Goal: Information Seeking & Learning: Find specific fact

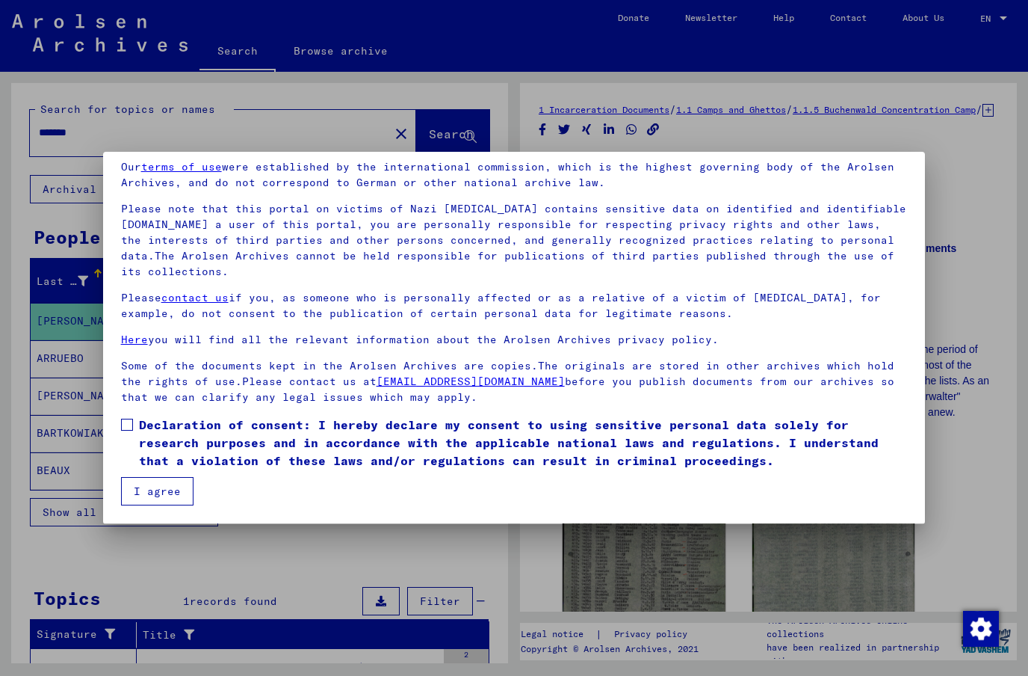
scroll to position [60, 0]
click at [161, 493] on button "I agree" at bounding box center [157, 491] width 72 height 28
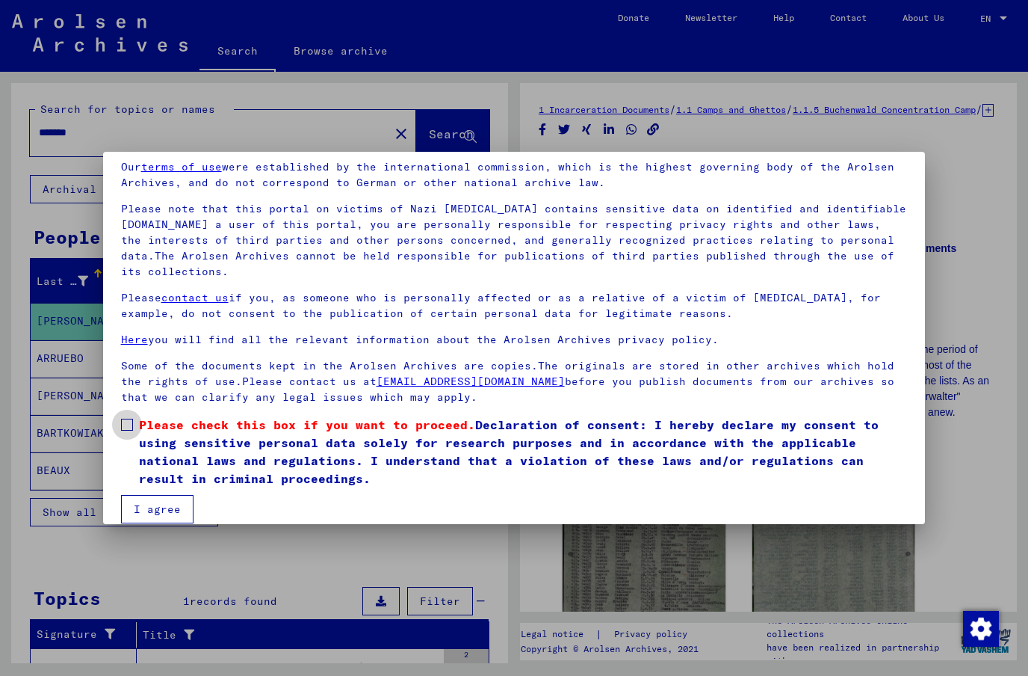
click at [132, 421] on span at bounding box center [127, 424] width 12 height 12
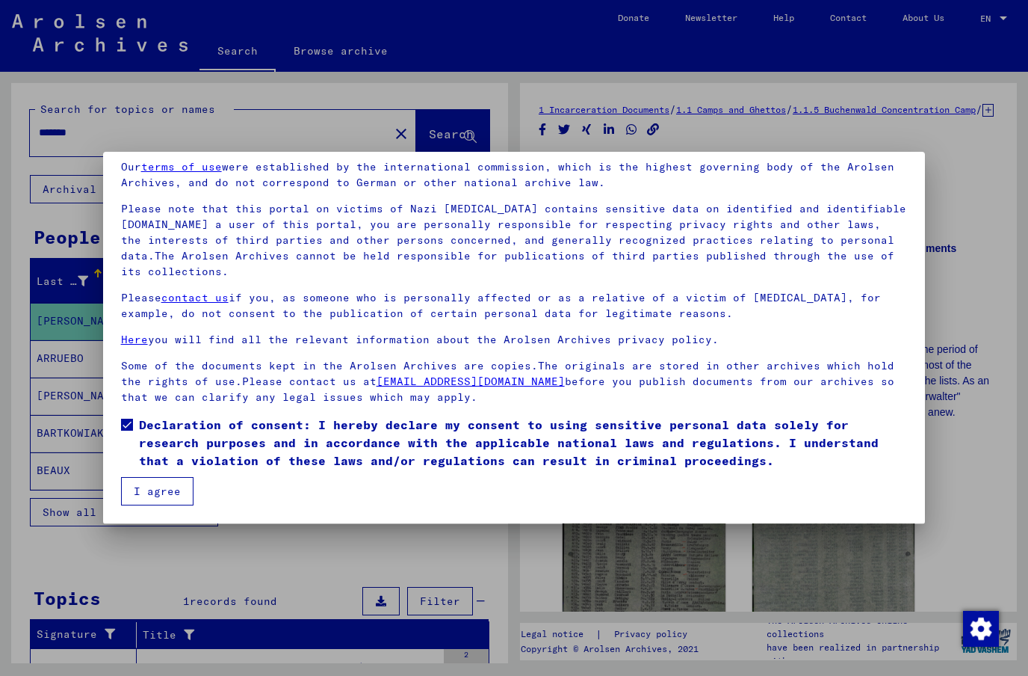
click at [172, 495] on button "I agree" at bounding box center [157, 491] width 72 height 28
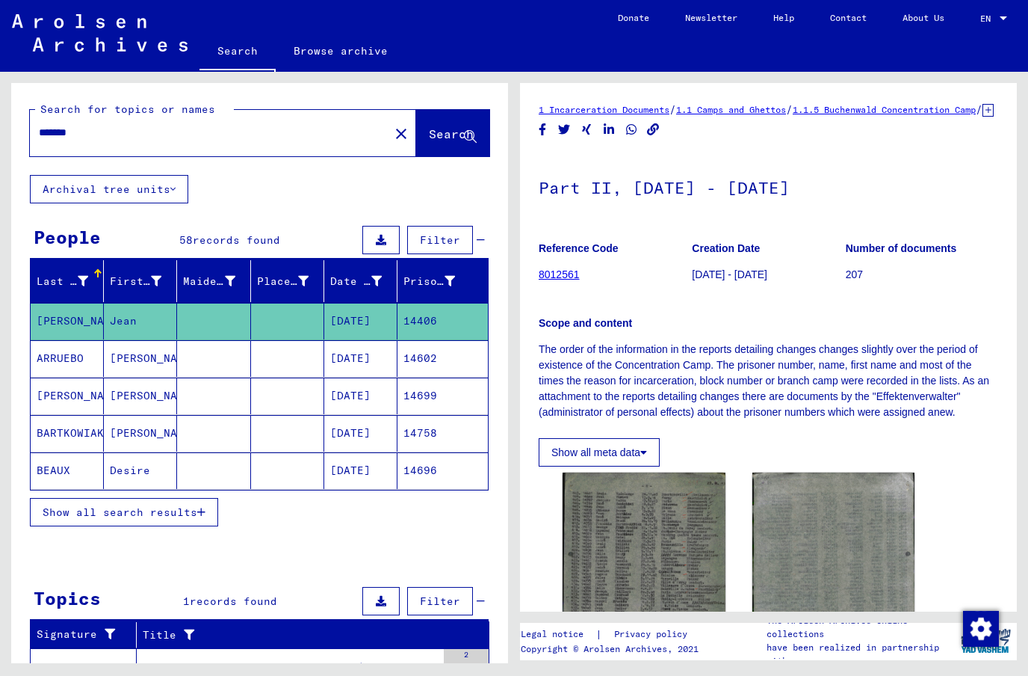
click at [58, 125] on input "*******" at bounding box center [210, 133] width 342 height 16
type input "*"
click at [444, 133] on span "Search" at bounding box center [451, 133] width 45 height 15
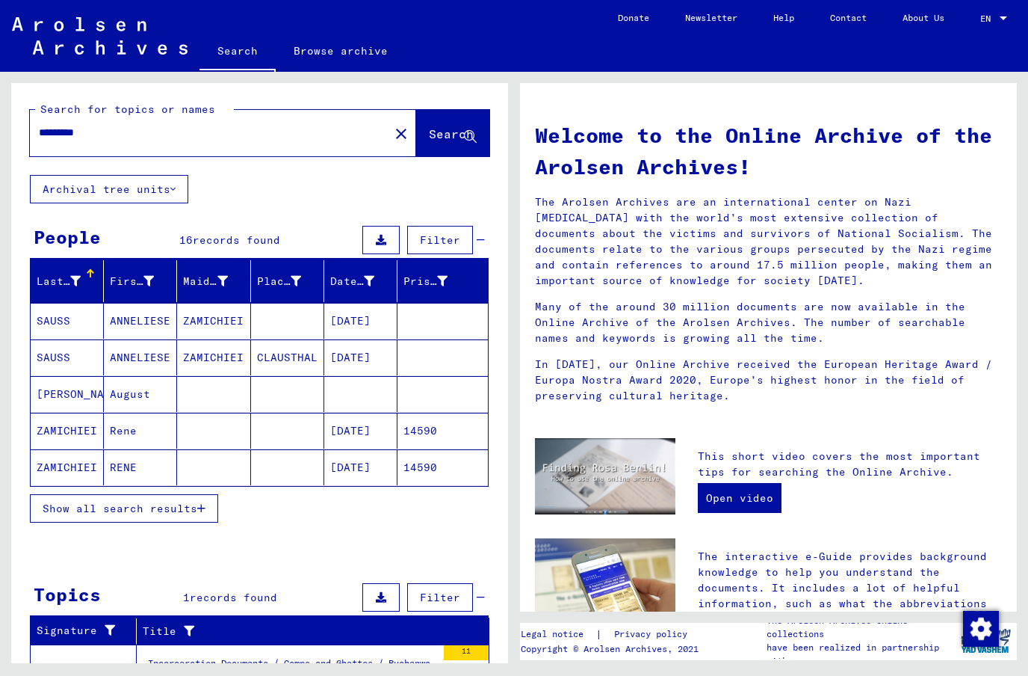
click at [208, 318] on mat-cell "ZAMICHIEI" at bounding box center [213, 321] width 73 height 36
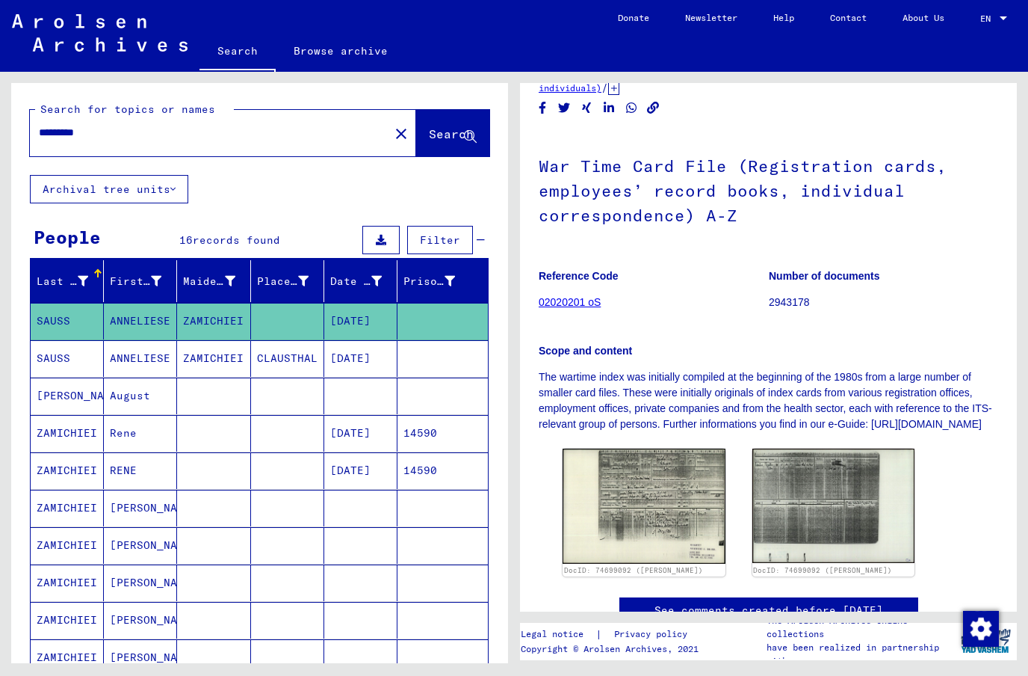
scroll to position [87, 0]
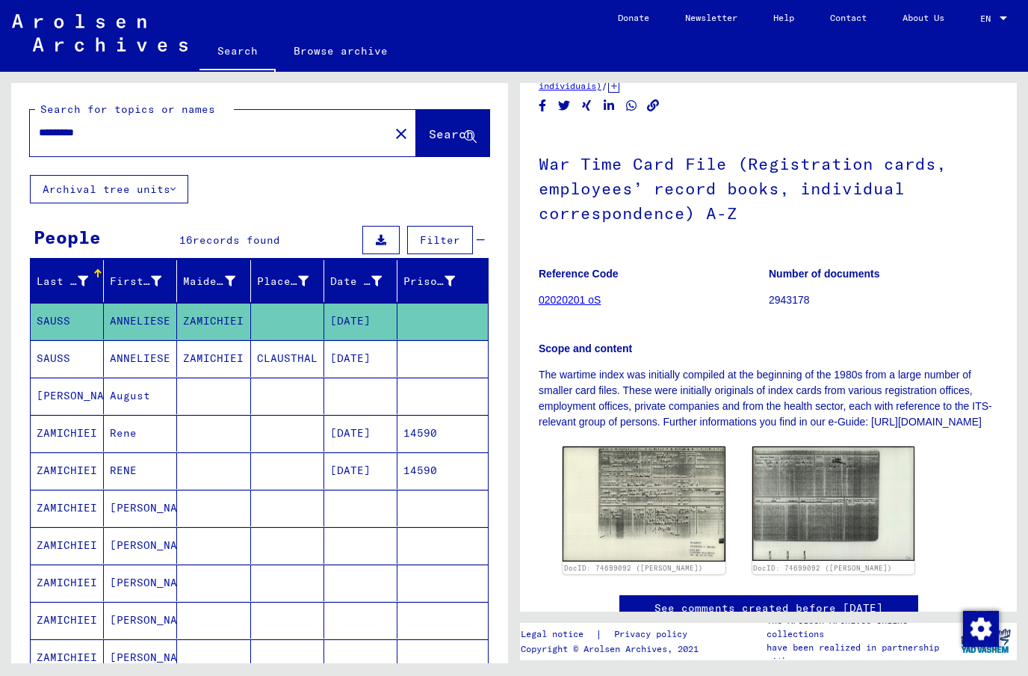
click at [642, 495] on img at bounding box center [644, 503] width 163 height 115
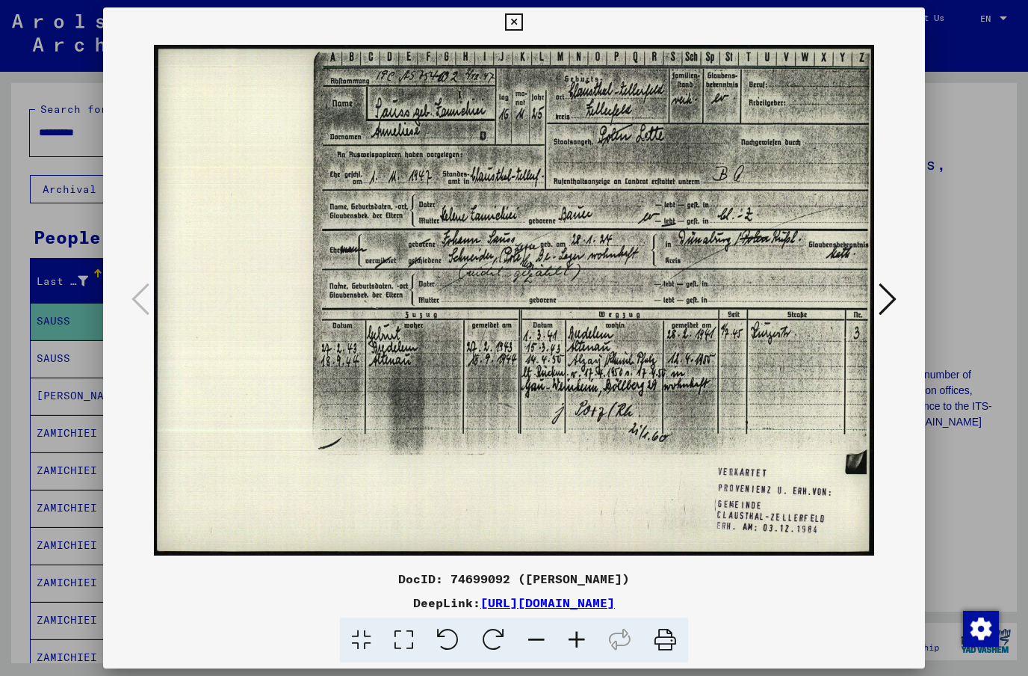
click at [885, 305] on icon at bounding box center [888, 299] width 18 height 36
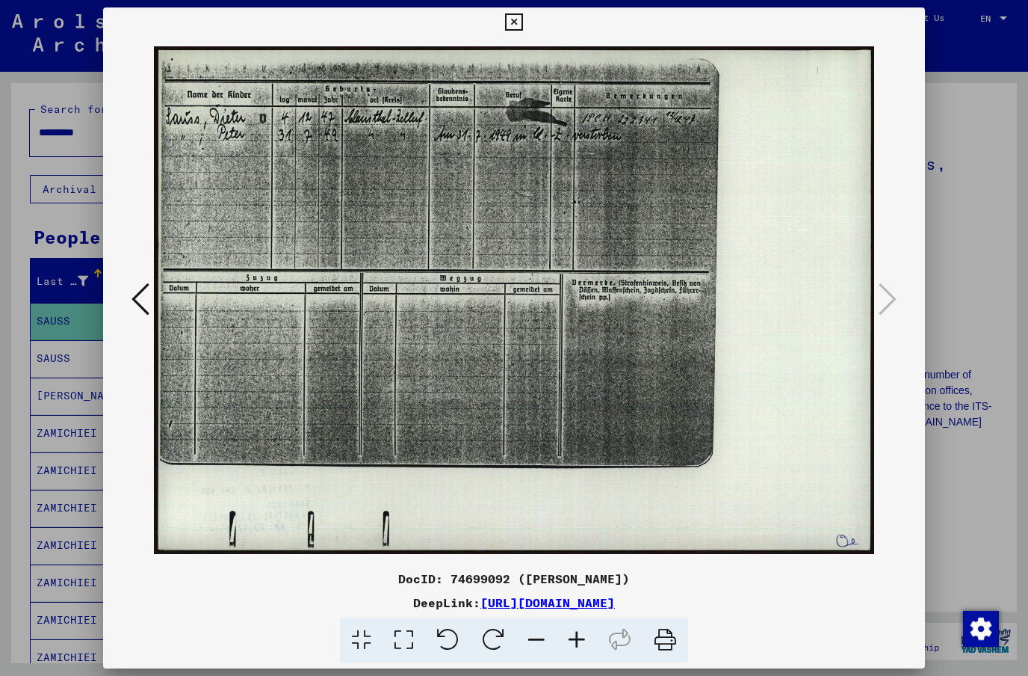
click at [522, 25] on icon at bounding box center [513, 22] width 17 height 18
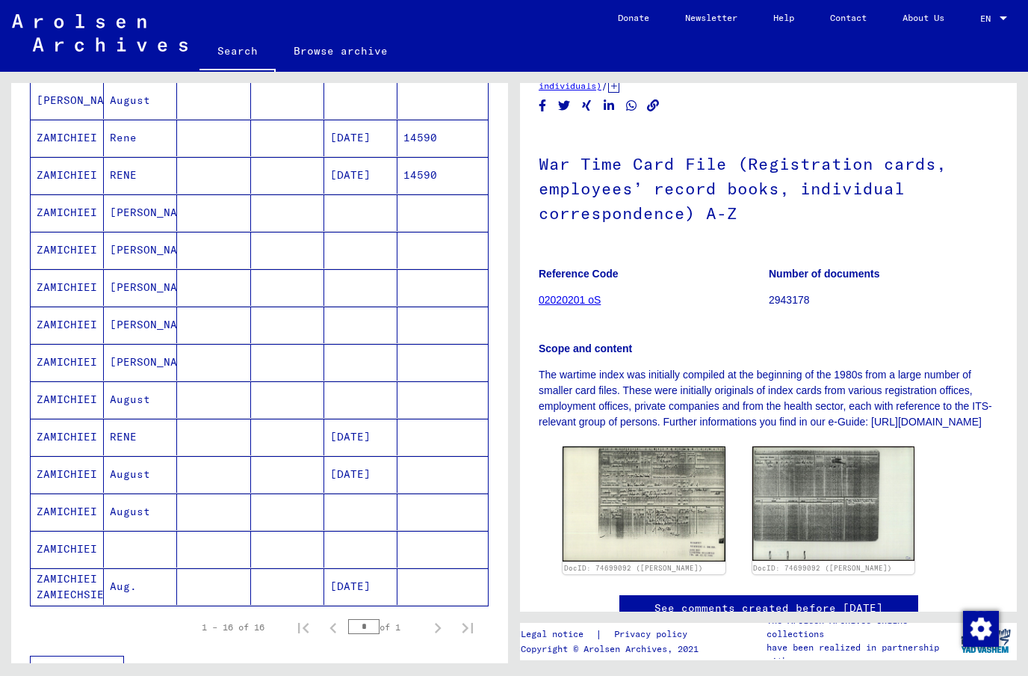
scroll to position [297, 0]
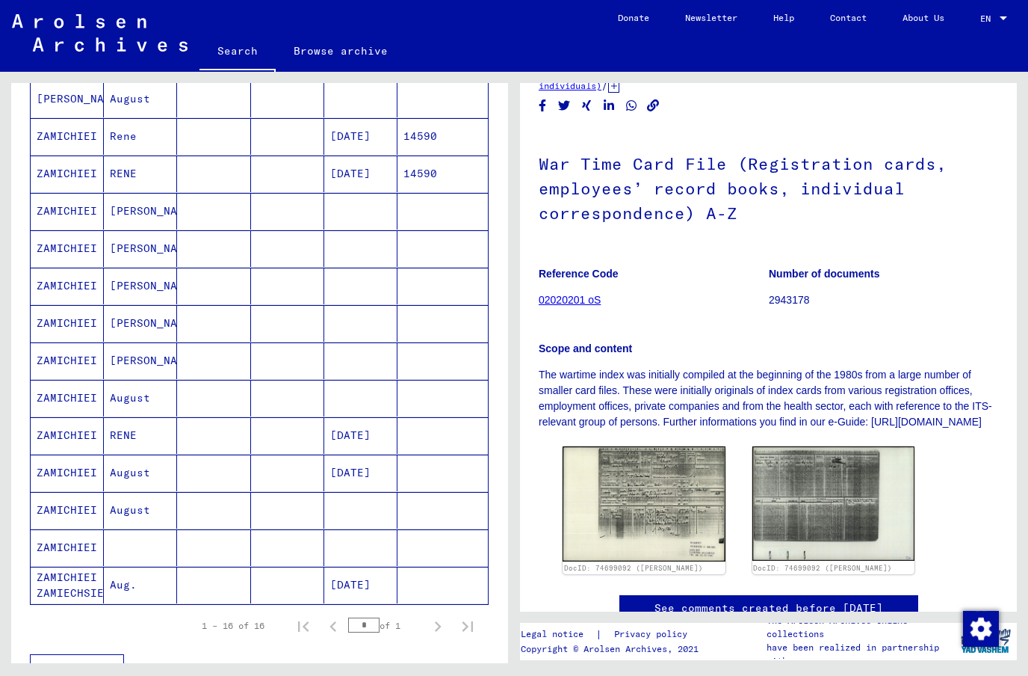
click at [64, 523] on mat-cell "ZAMICHIEI" at bounding box center [67, 510] width 73 height 37
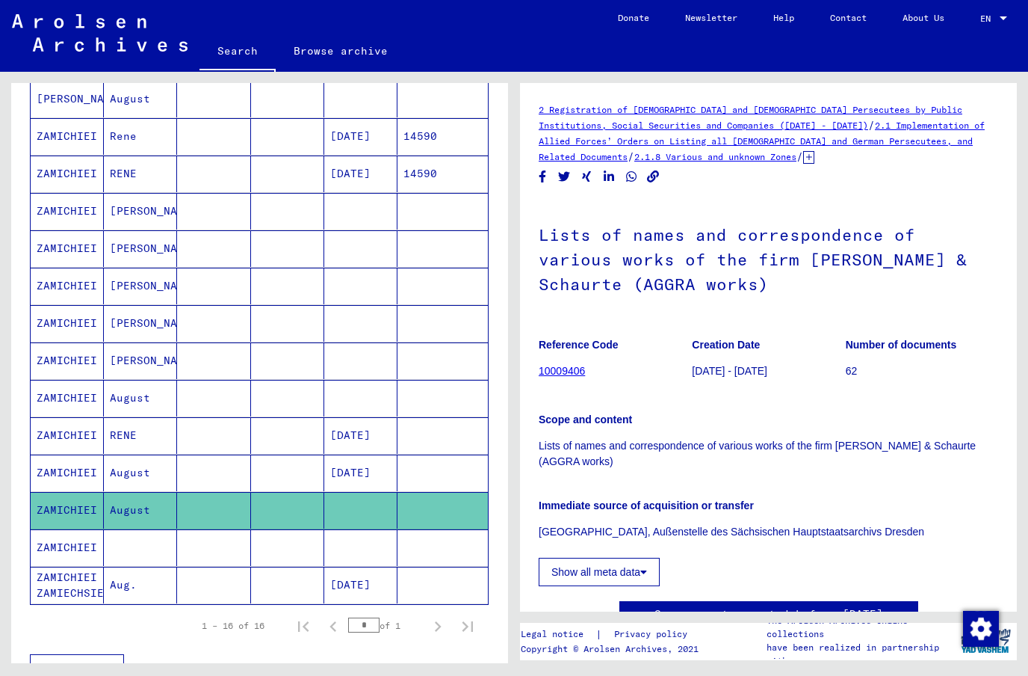
click at [64, 475] on mat-cell "ZAMICHIEI" at bounding box center [67, 472] width 73 height 37
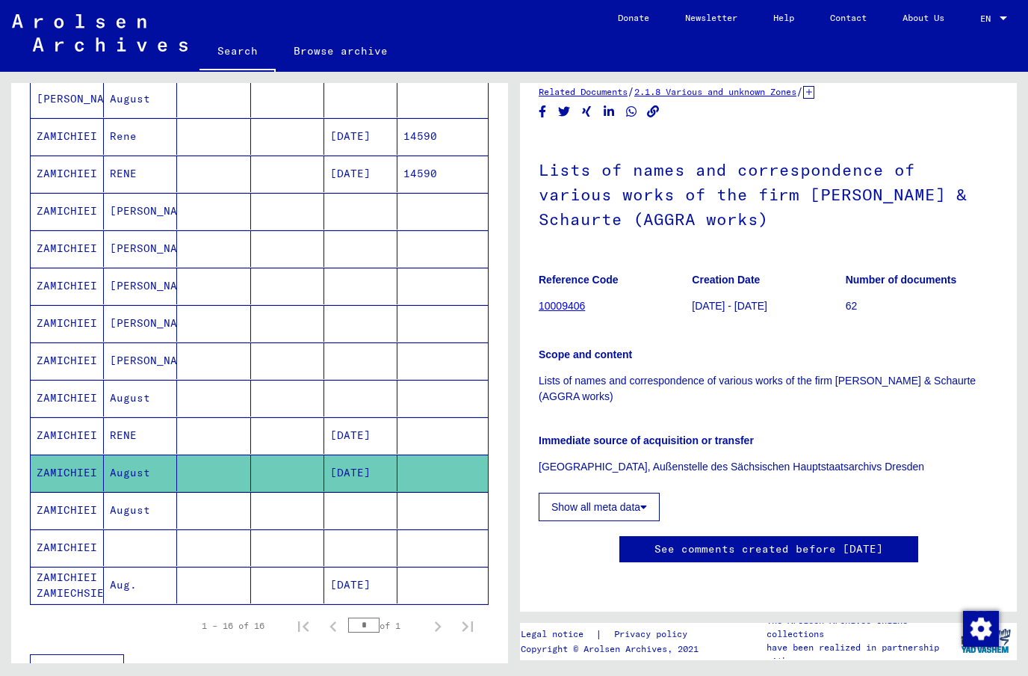
scroll to position [460, 0]
click at [58, 395] on mat-cell "ZAMICHIEI" at bounding box center [67, 398] width 73 height 37
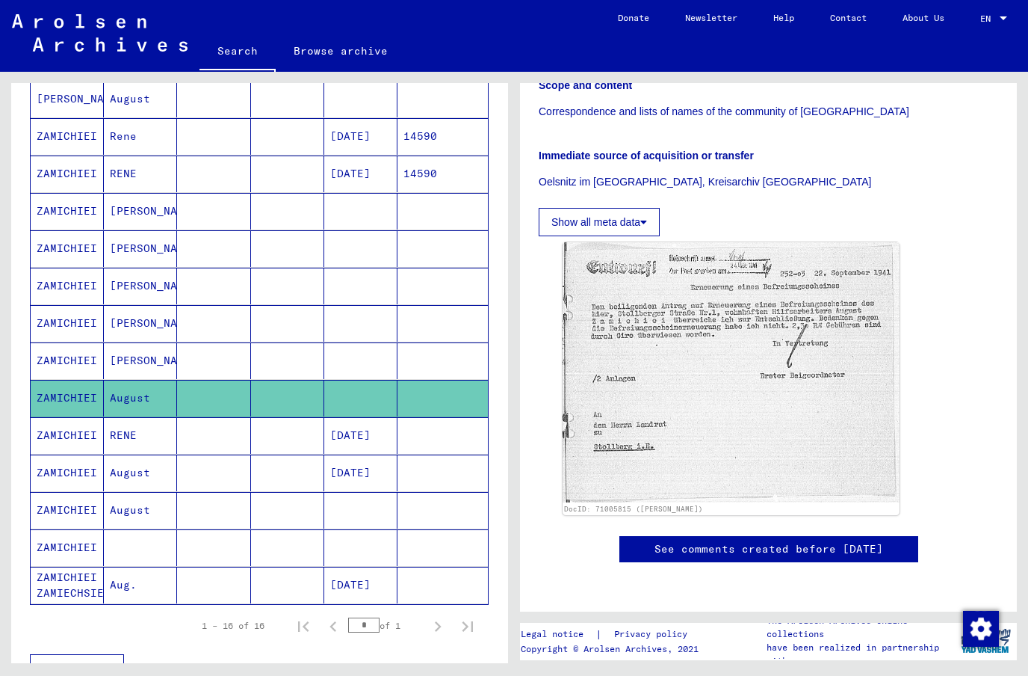
scroll to position [454, 0]
click at [64, 439] on mat-cell "ZAMICHIEI" at bounding box center [67, 435] width 73 height 37
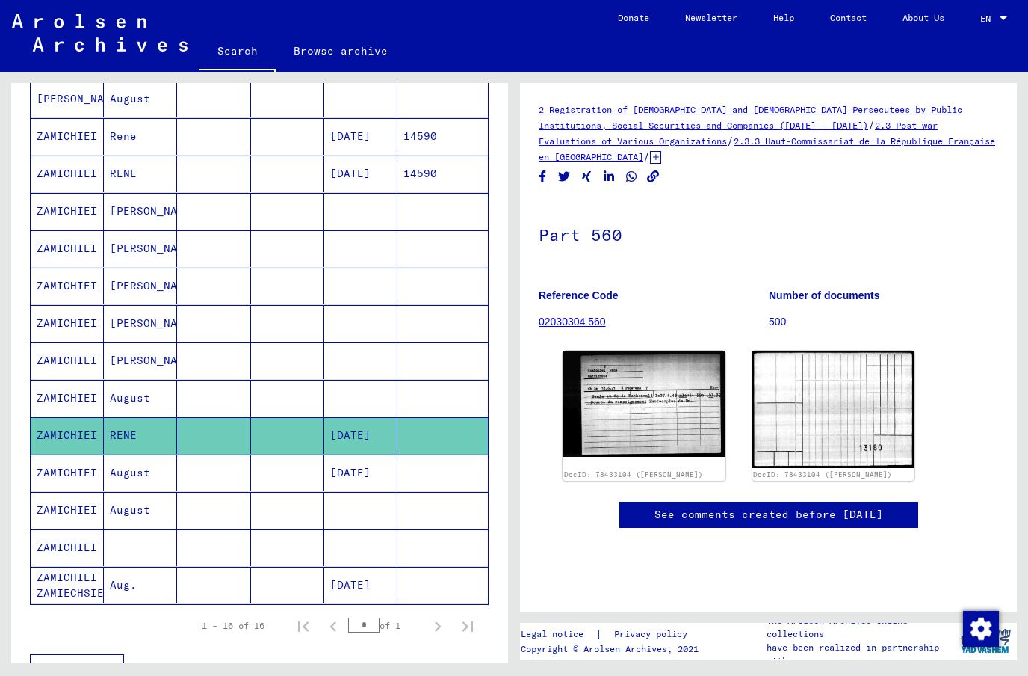
click at [63, 362] on mat-cell "ZAMICHIEI" at bounding box center [67, 360] width 73 height 37
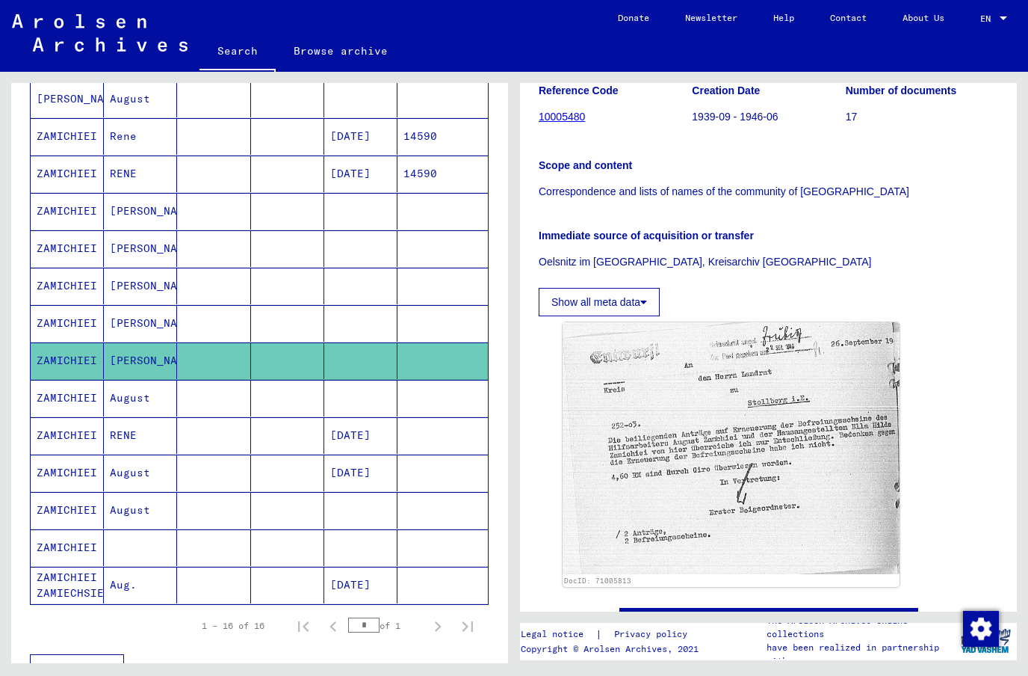
scroll to position [255, 0]
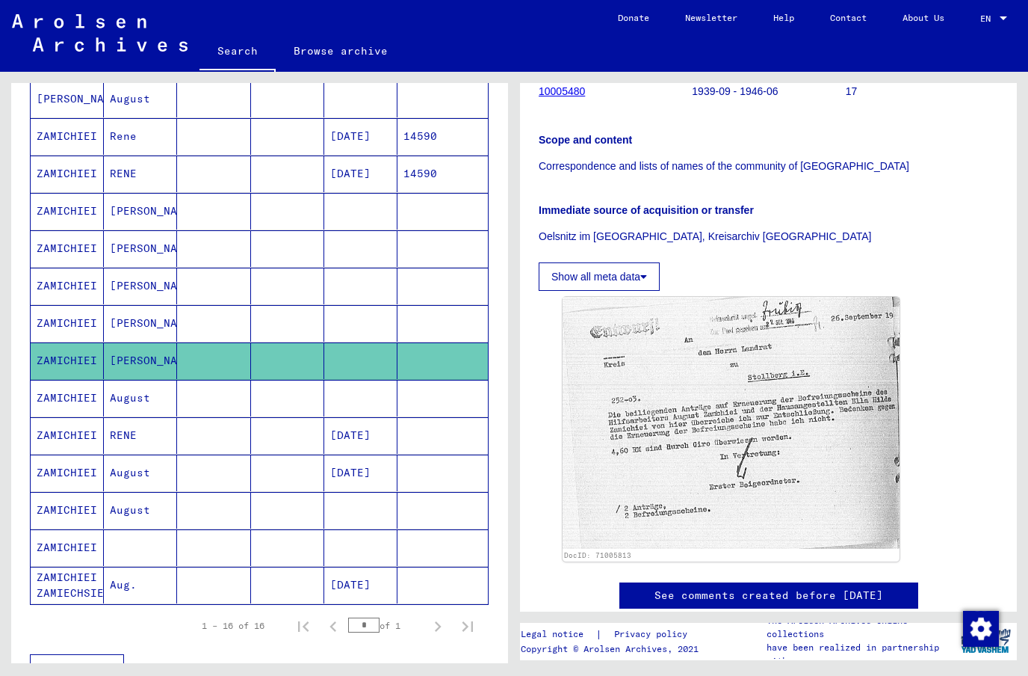
click at [137, 323] on mat-cell "[PERSON_NAME]" at bounding box center [140, 323] width 73 height 37
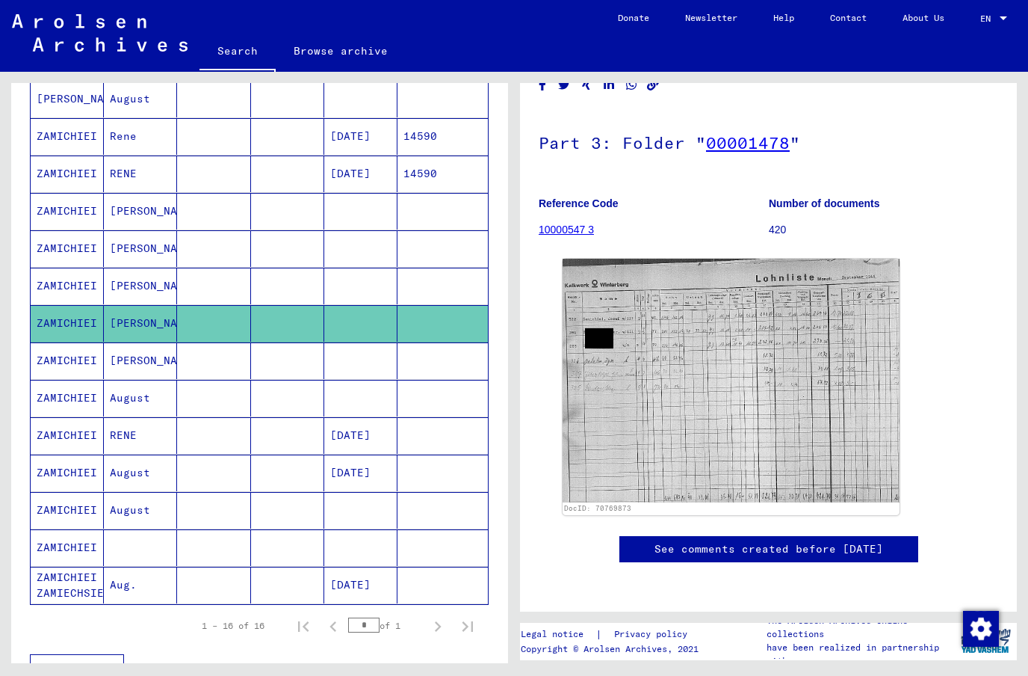
scroll to position [138, 0]
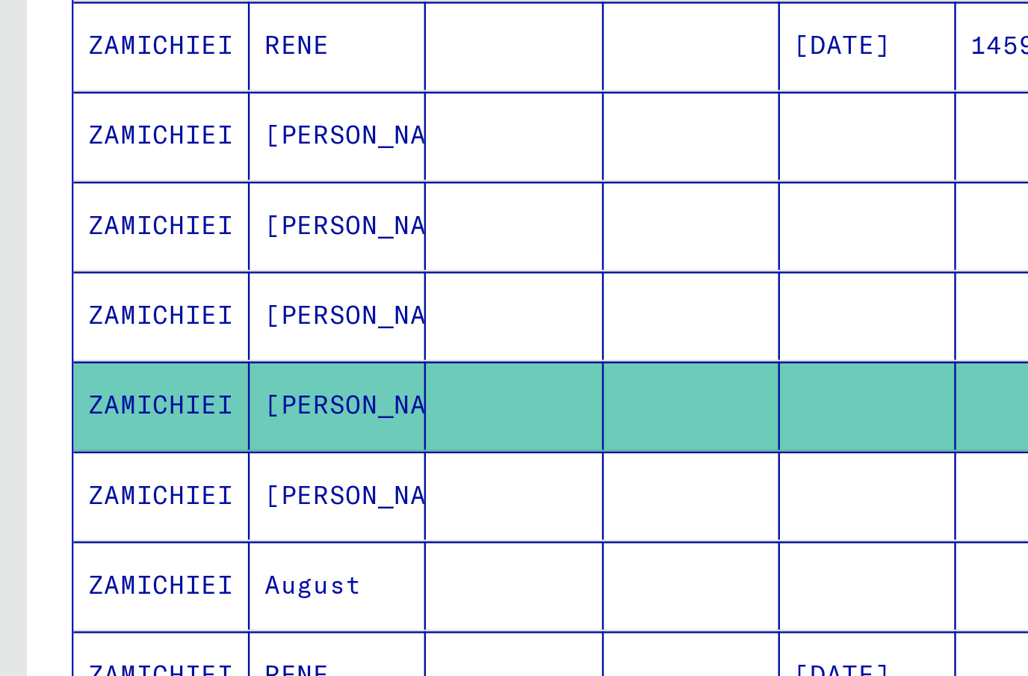
click at [141, 268] on mat-cell "[PERSON_NAME]" at bounding box center [140, 286] width 73 height 37
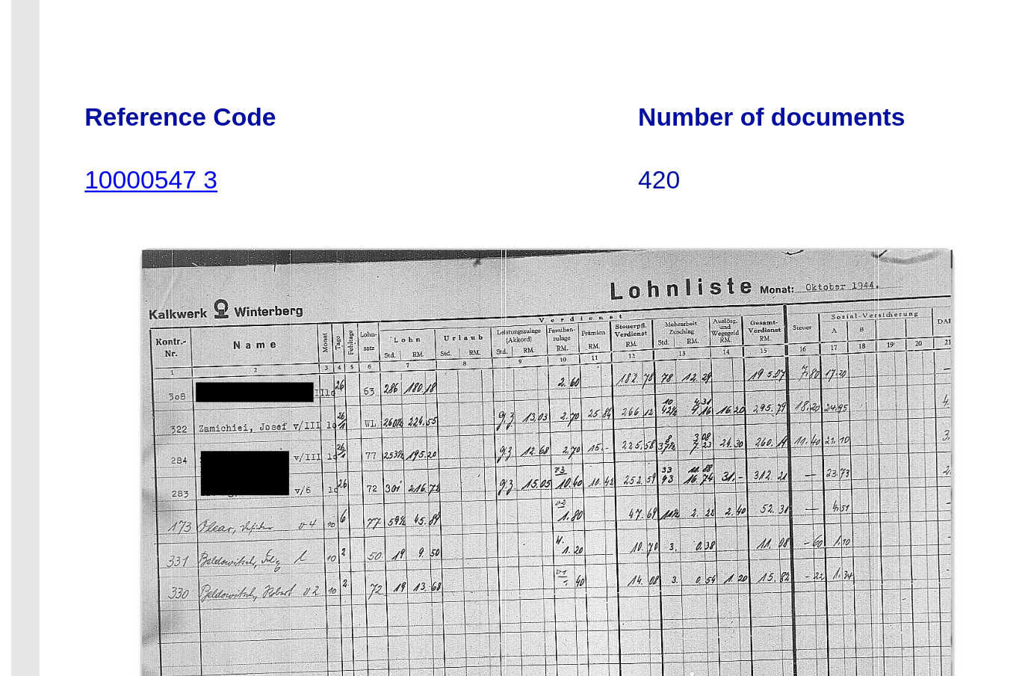
scroll to position [197, 0]
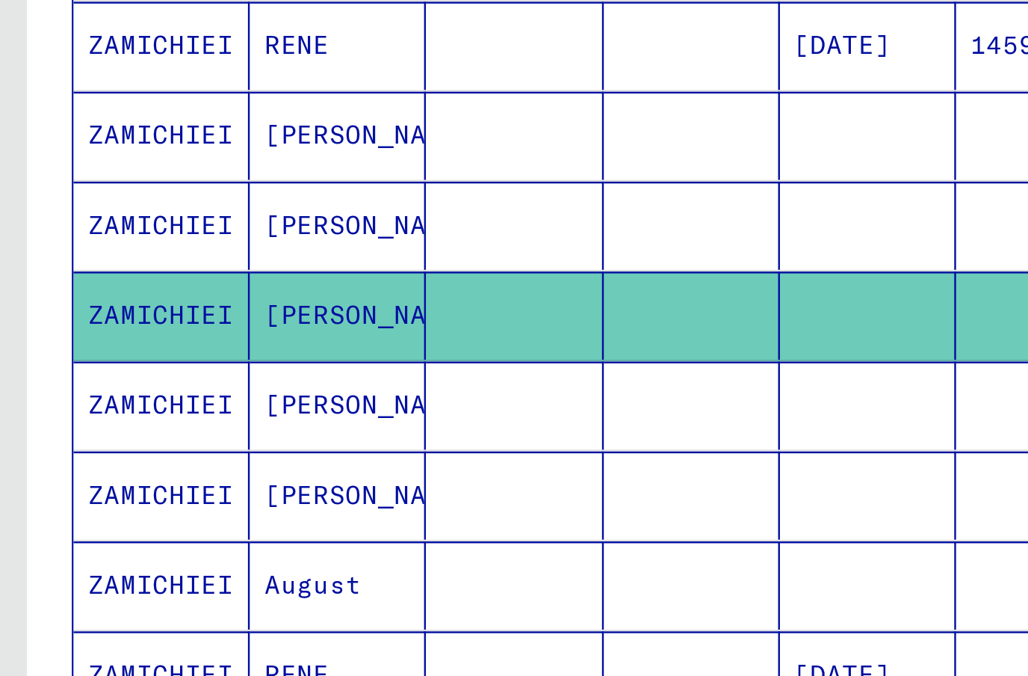
click at [138, 230] on mat-cell "[PERSON_NAME]" at bounding box center [140, 248] width 73 height 37
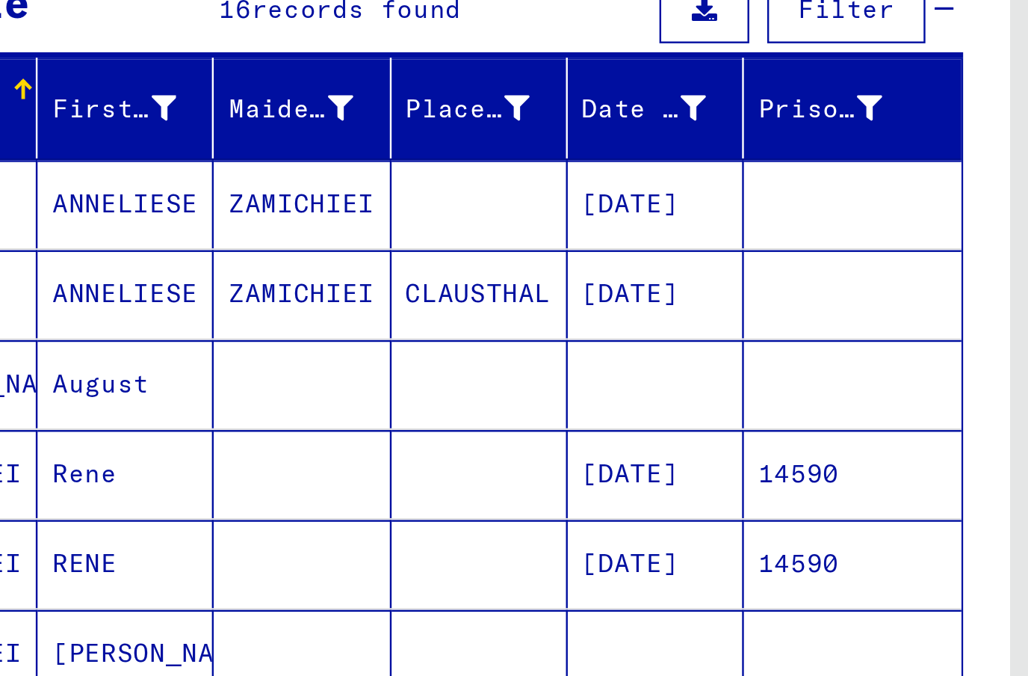
scroll to position [82, 0]
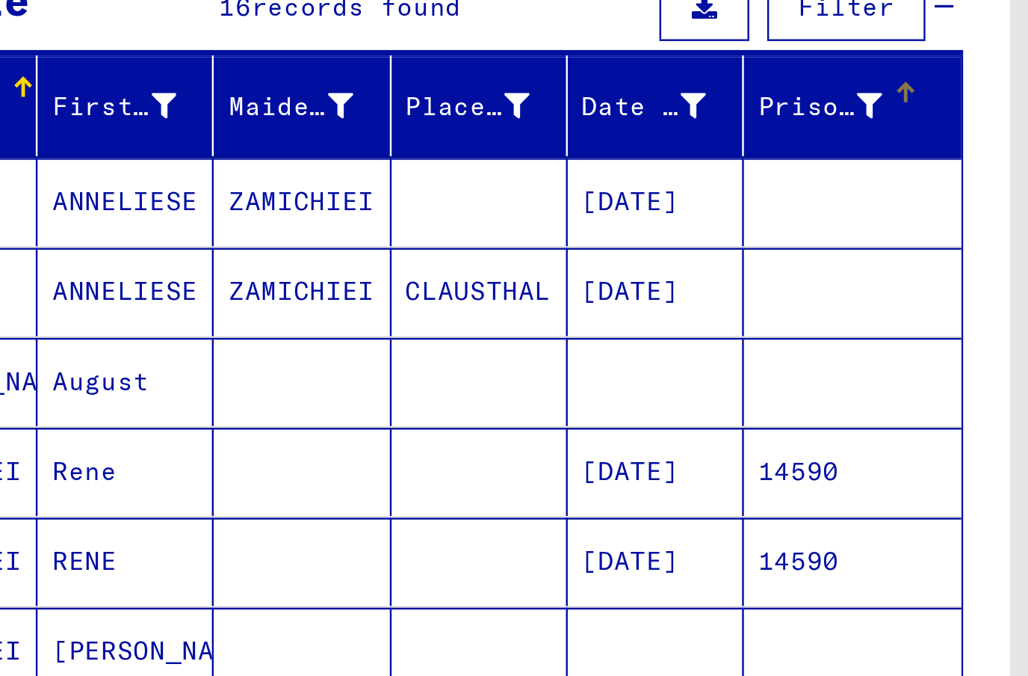
click at [404, 191] on div "Prisoner #" at bounding box center [430, 199] width 52 height 16
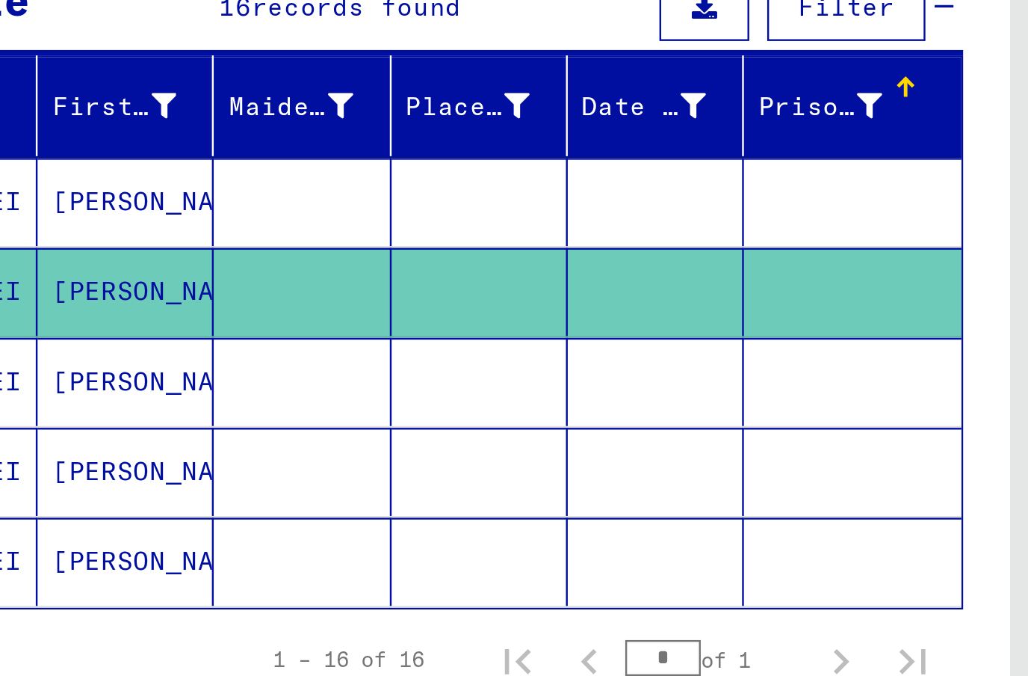
scroll to position [75, 0]
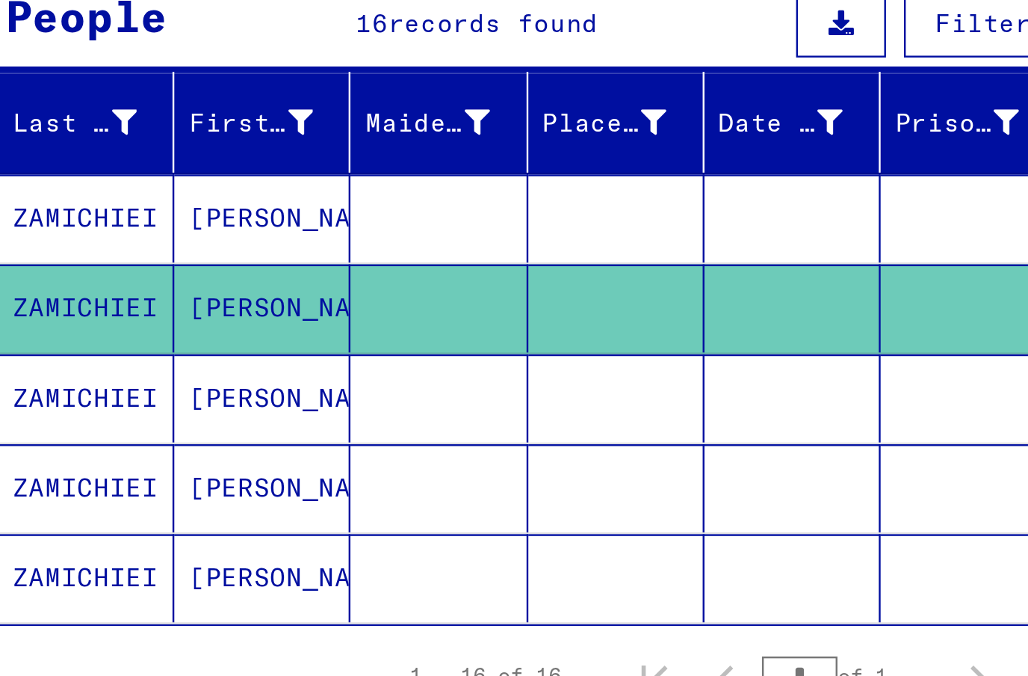
click at [445, 200] on icon at bounding box center [450, 205] width 10 height 10
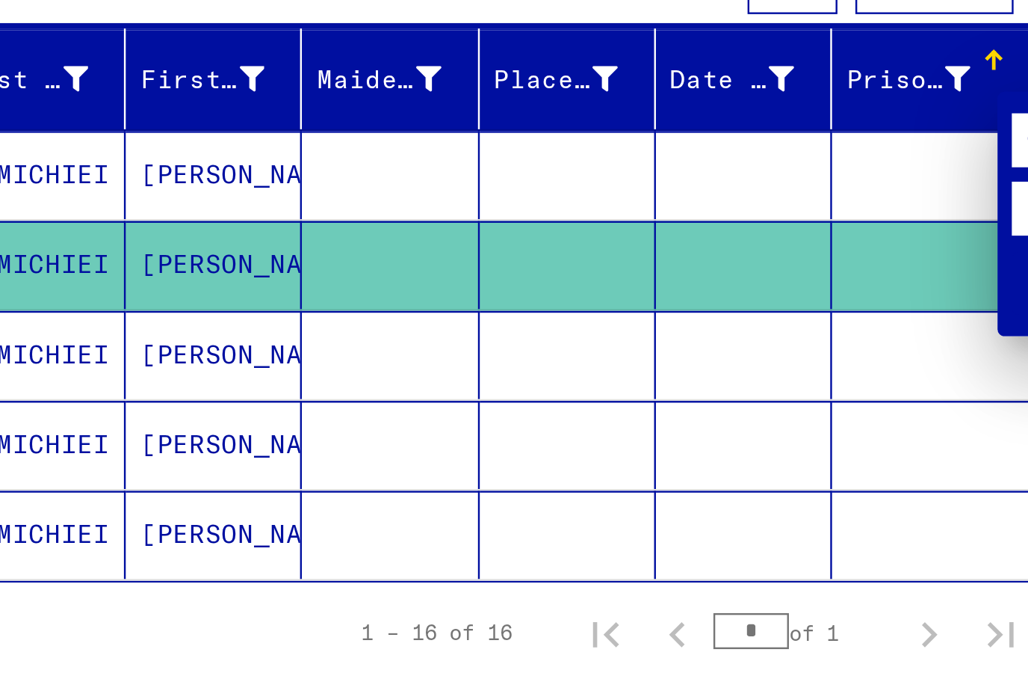
click at [414, 27] on div at bounding box center [514, 338] width 1028 height 676
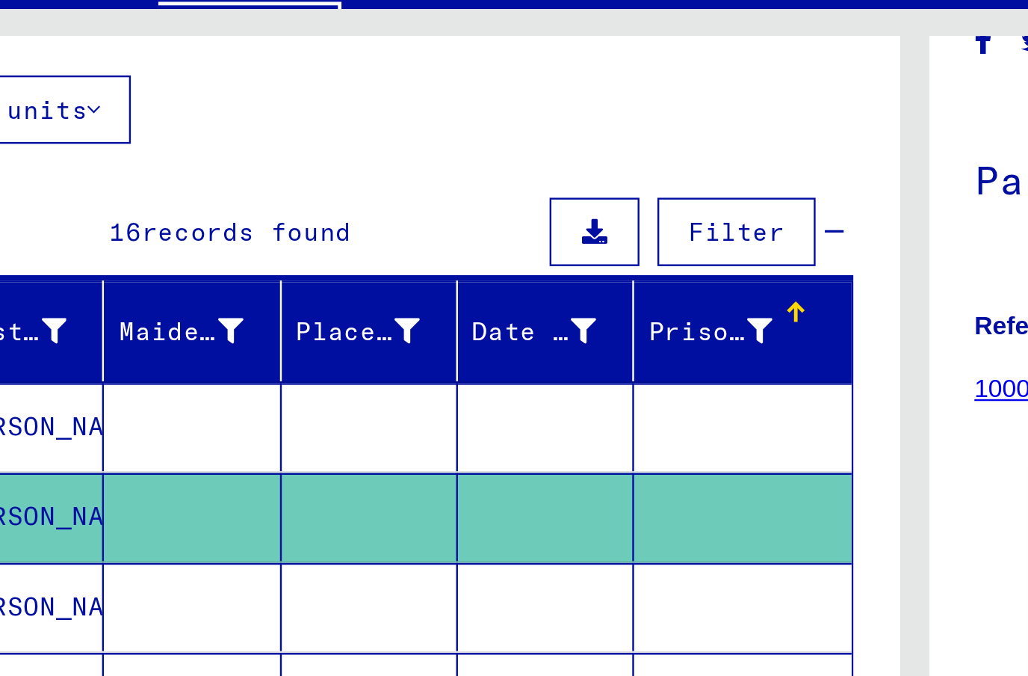
click at [445, 200] on icon at bounding box center [450, 205] width 10 height 10
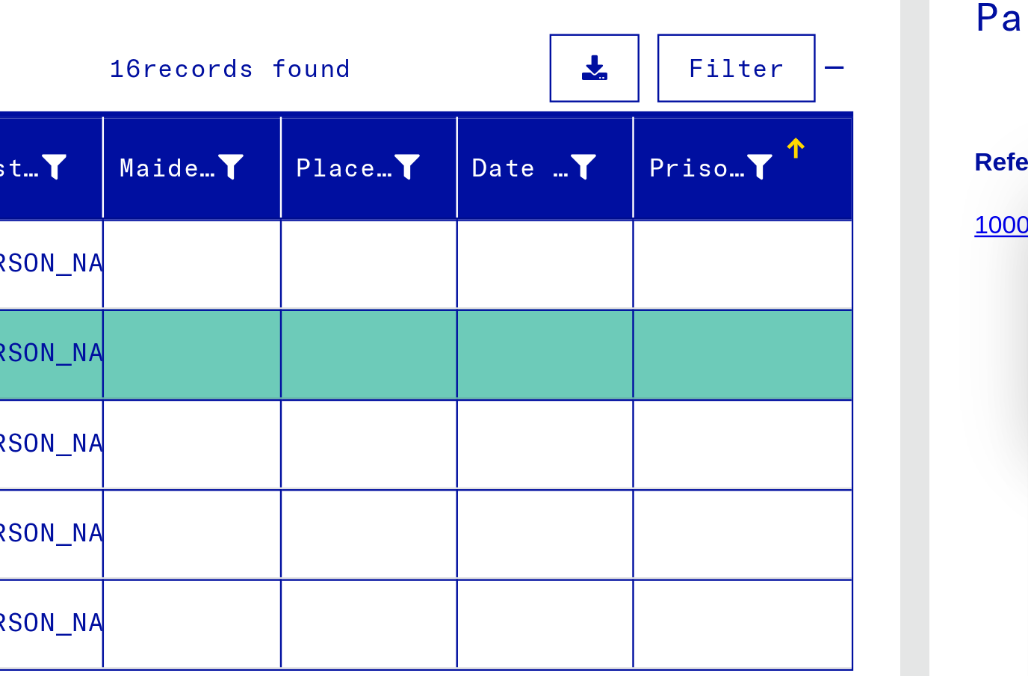
click at [312, 28] on div at bounding box center [514, 338] width 1028 height 676
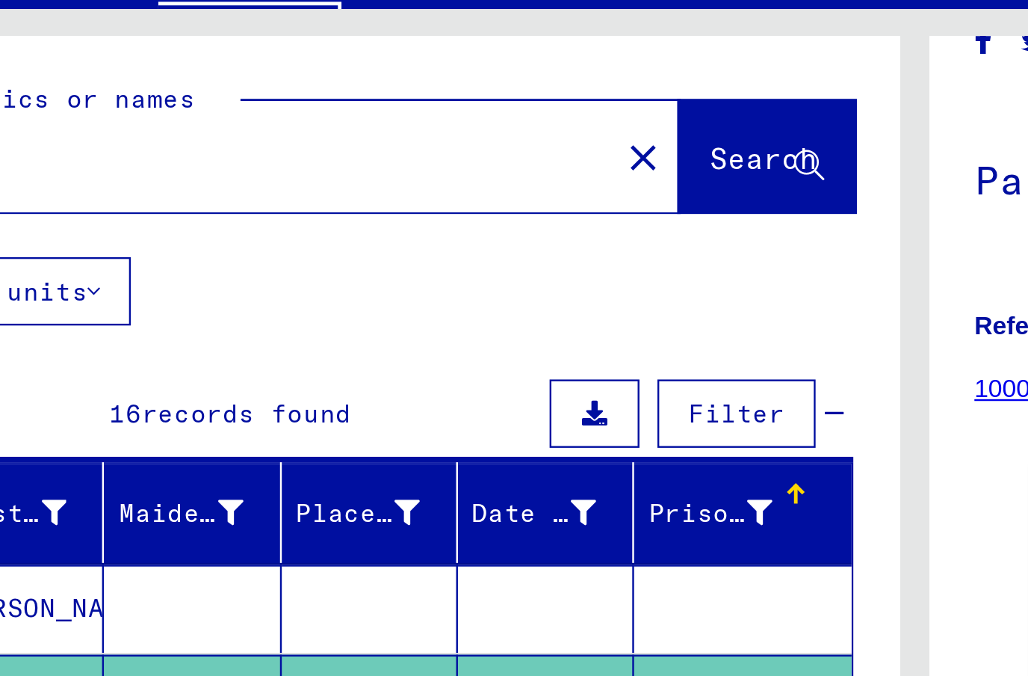
scroll to position [0, 0]
click at [445, 276] on icon at bounding box center [450, 281] width 10 height 10
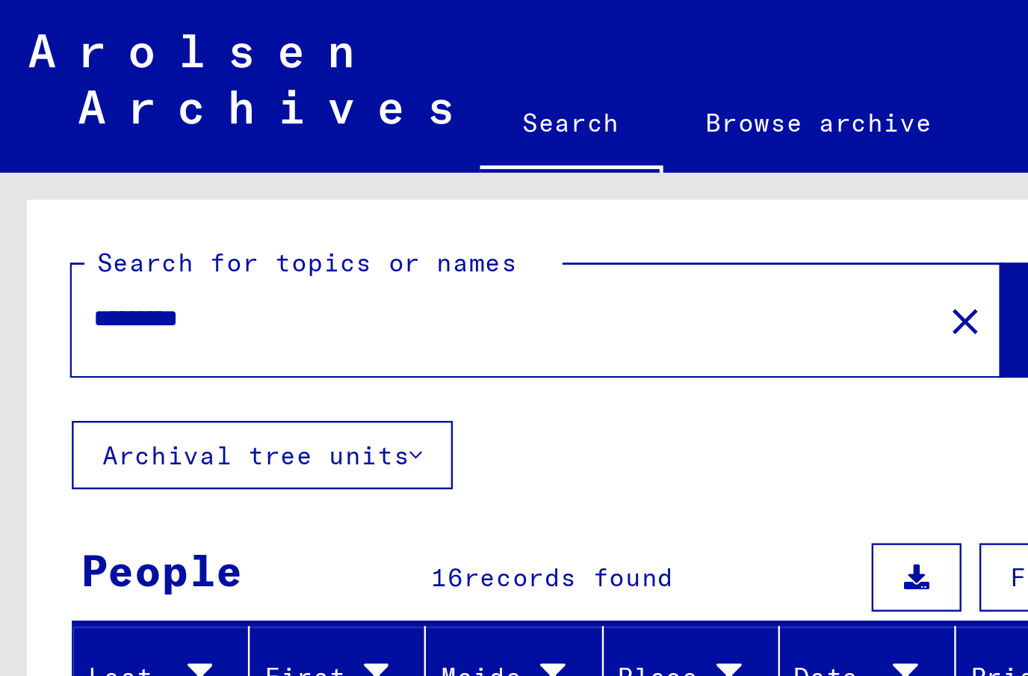
click at [113, 132] on input "*********" at bounding box center [210, 133] width 342 height 16
click at [429, 126] on span "Search" at bounding box center [451, 133] width 45 height 15
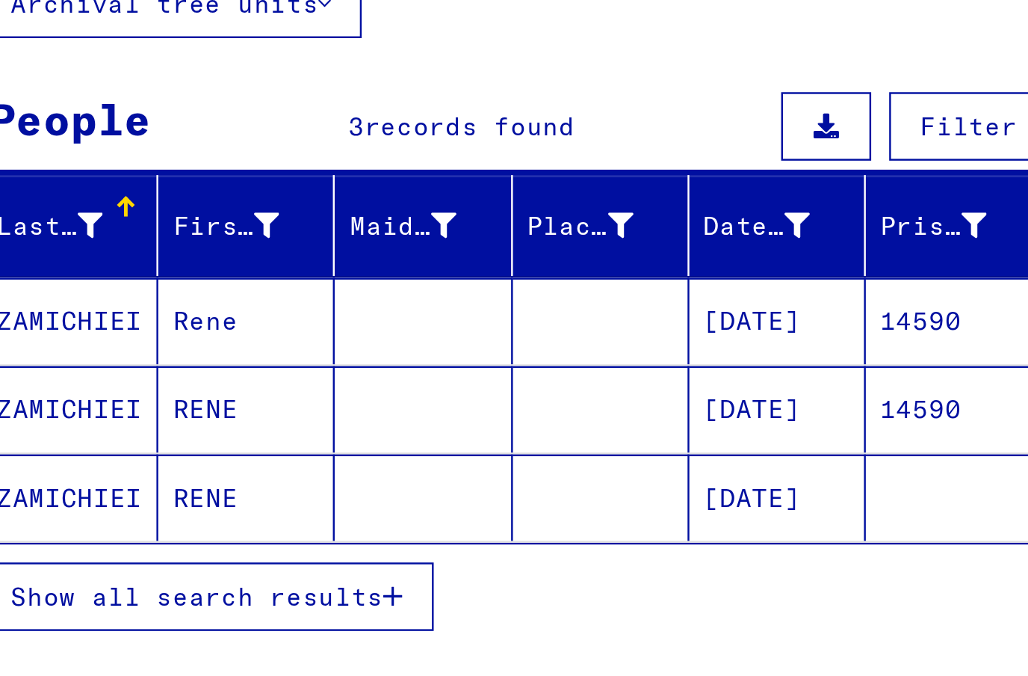
click at [43, 376] on mat-cell "ZAMICHIEI" at bounding box center [67, 394] width 73 height 36
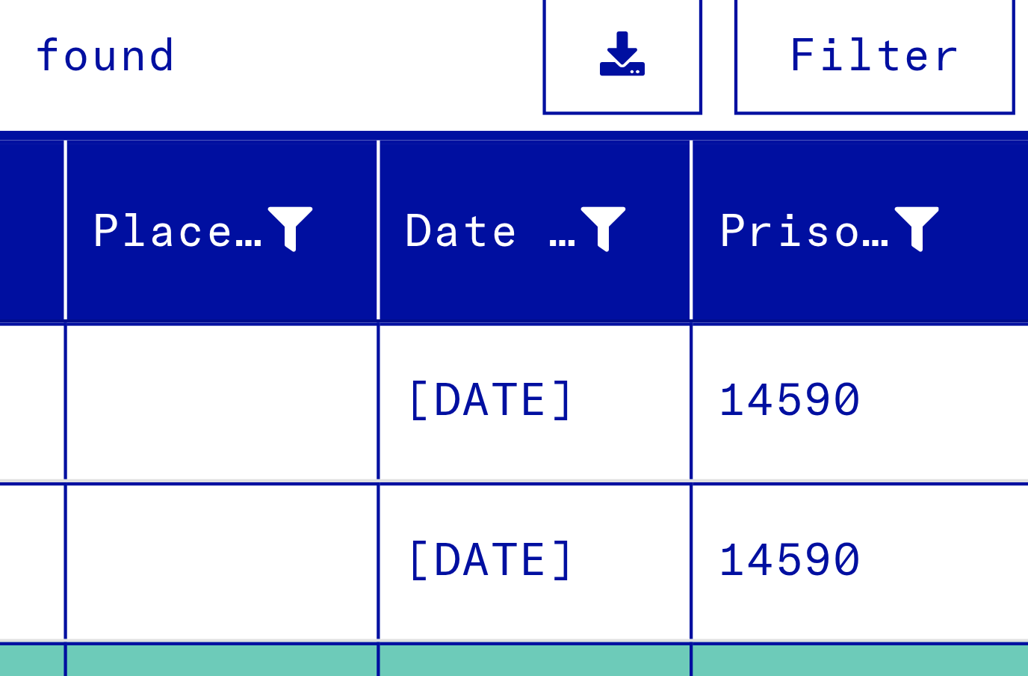
click at [398, 303] on mat-cell "14590" at bounding box center [443, 321] width 90 height 37
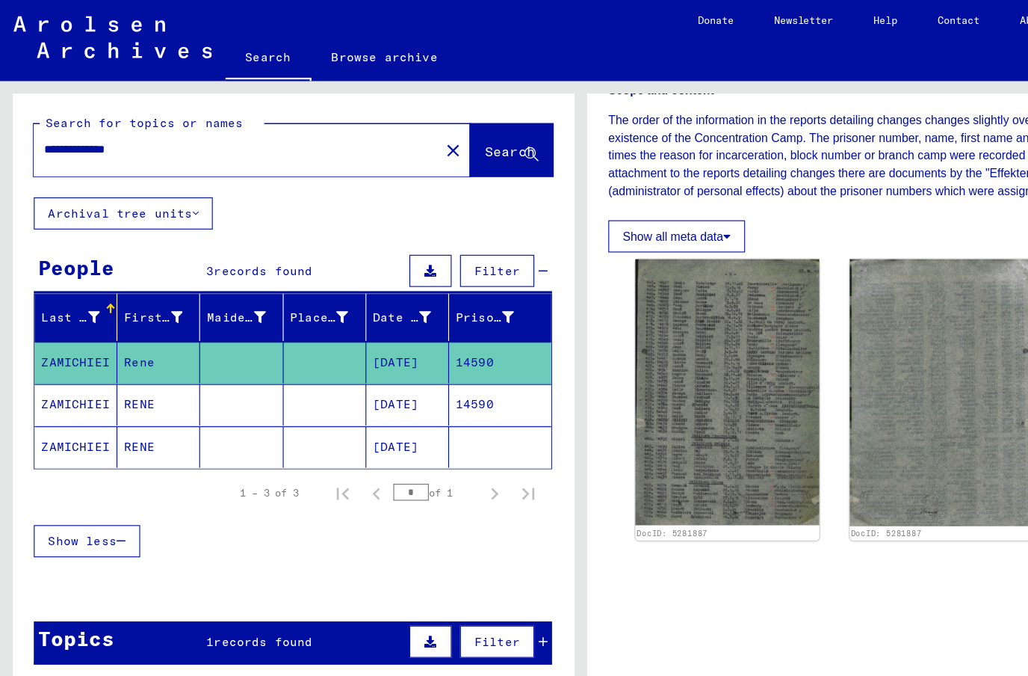
click at [162, 131] on input "**********" at bounding box center [210, 133] width 342 height 16
type input "*"
type input "**********"
click at [445, 137] on span "Search" at bounding box center [451, 133] width 45 height 15
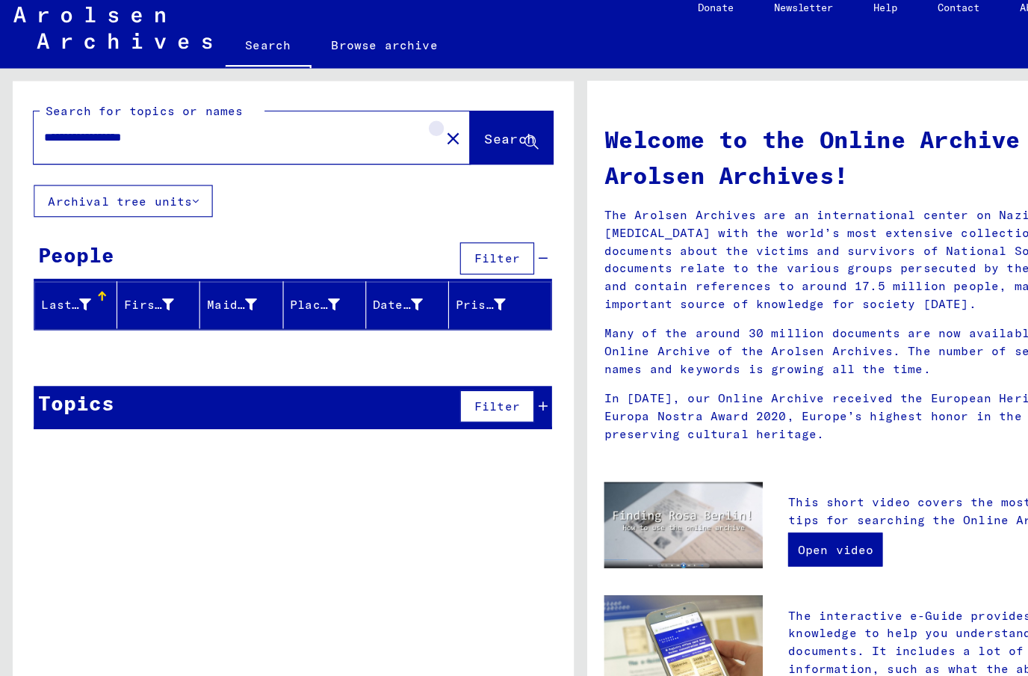
click at [392, 125] on mat-icon "close" at bounding box center [401, 134] width 18 height 18
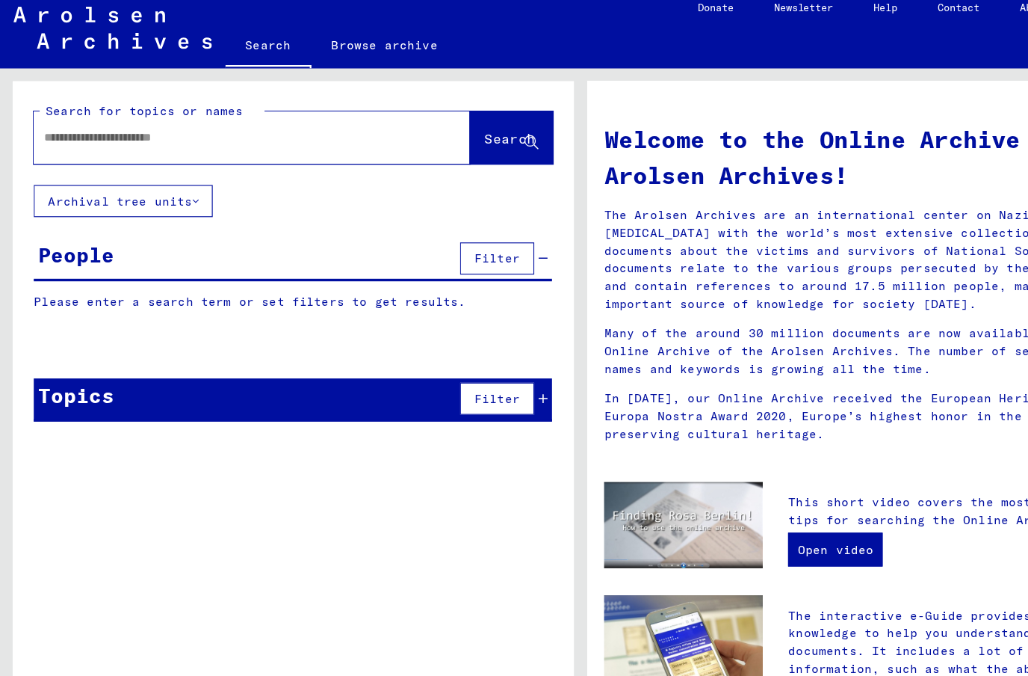
scroll to position [31, 0]
click at [50, 125] on input "text" at bounding box center [205, 133] width 333 height 16
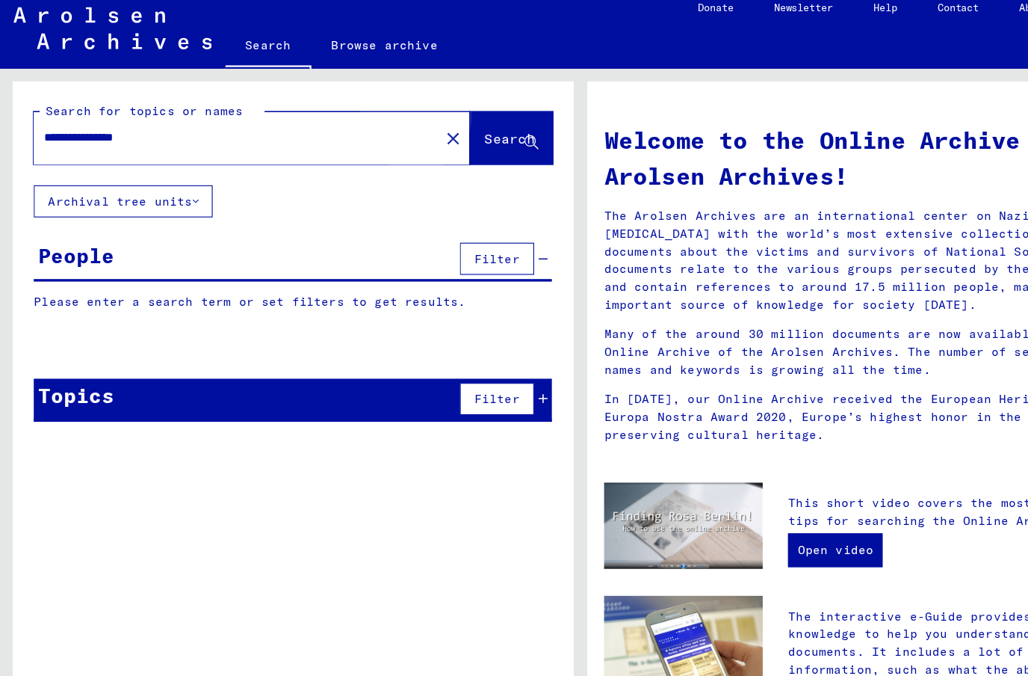
type input "**********"
click at [429, 126] on span "Search" at bounding box center [451, 133] width 45 height 15
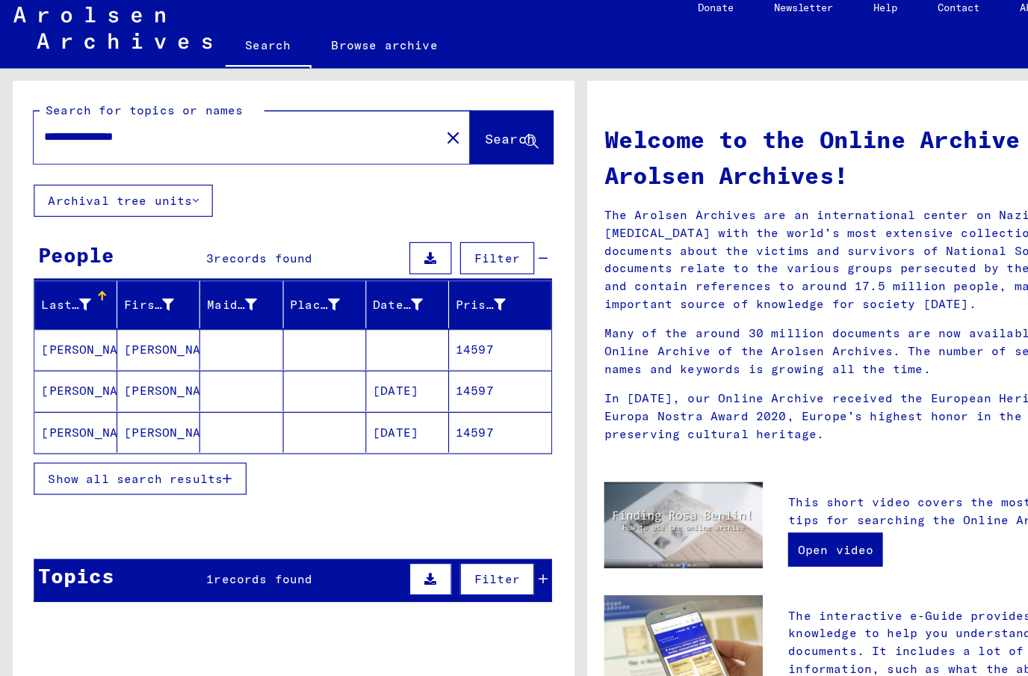
click at [60, 339] on mat-cell "[PERSON_NAME]" at bounding box center [67, 357] width 73 height 36
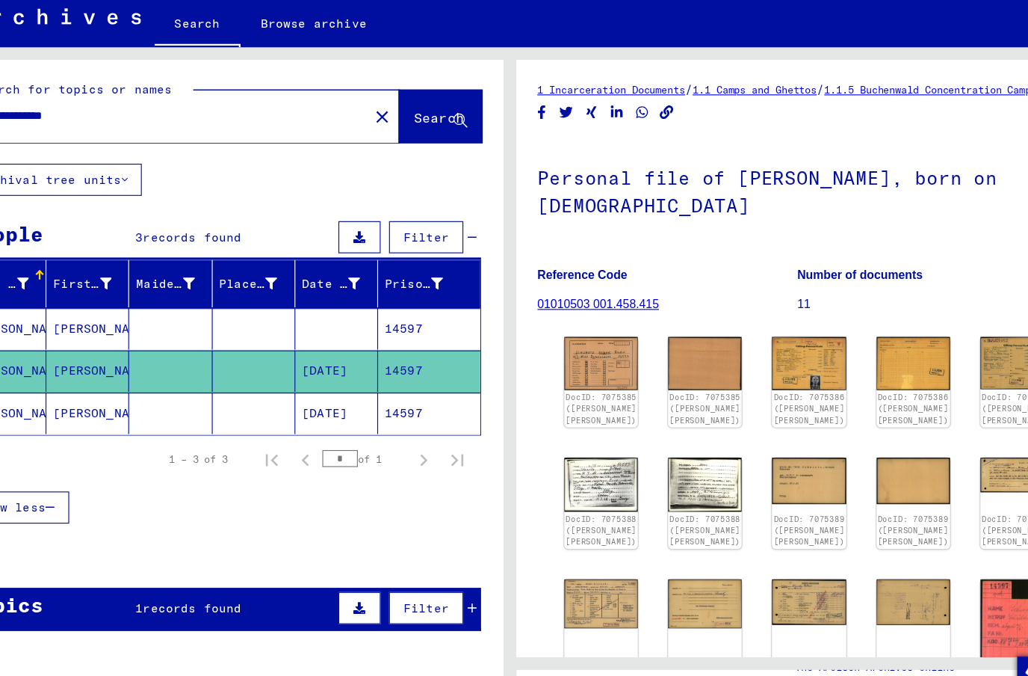
click at [564, 377] on link "DocID: 7075385 ([PERSON_NAME] [PERSON_NAME])" at bounding box center [595, 391] width 63 height 28
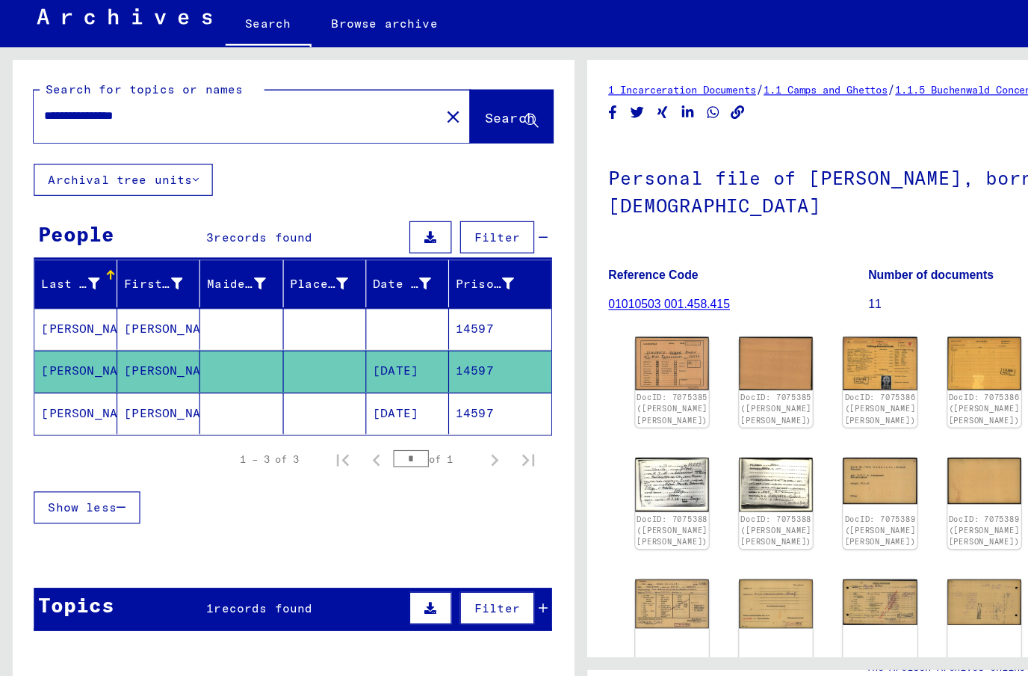
click at [122, 303] on mat-cell "[PERSON_NAME]" at bounding box center [140, 321] width 73 height 37
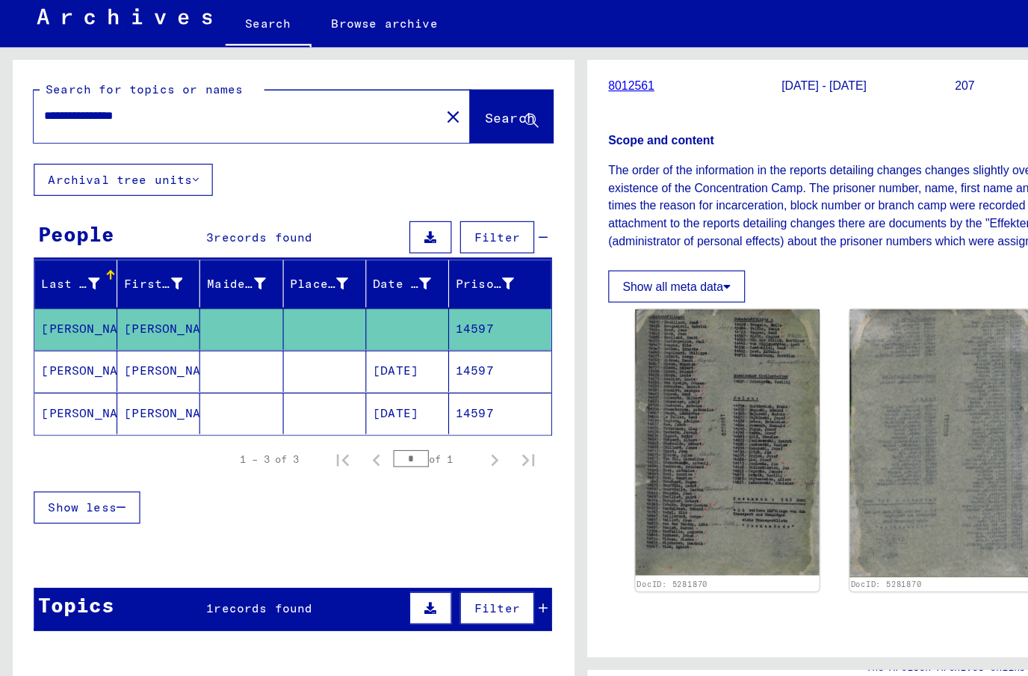
scroll to position [170, 0]
click at [608, 371] on img at bounding box center [644, 420] width 163 height 235
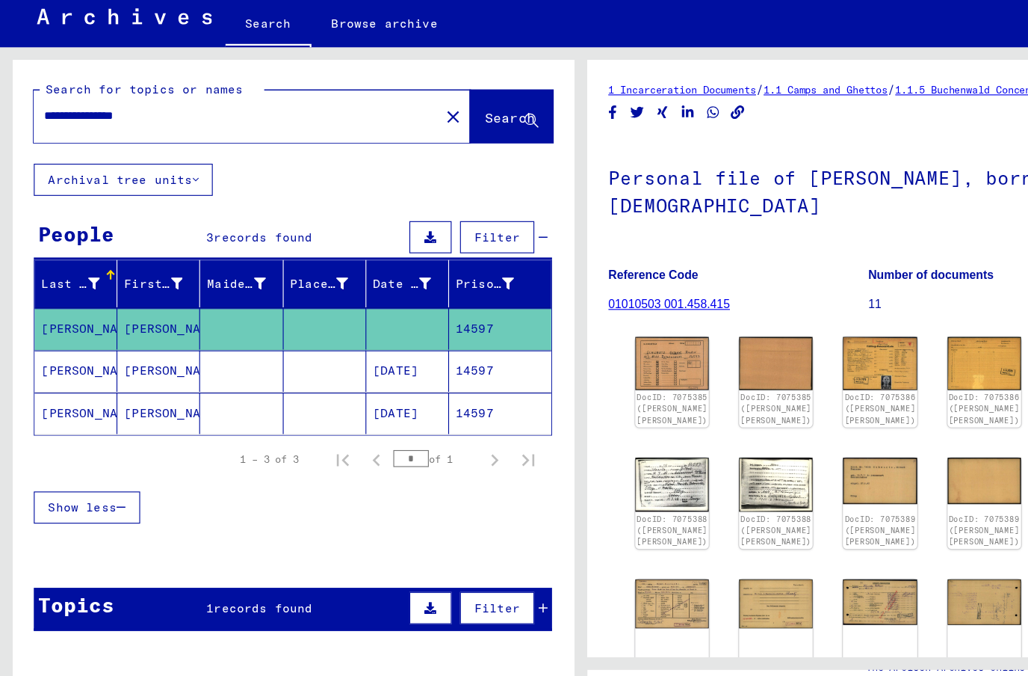
click at [152, 377] on mat-cell "[PERSON_NAME]" at bounding box center [140, 395] width 73 height 37
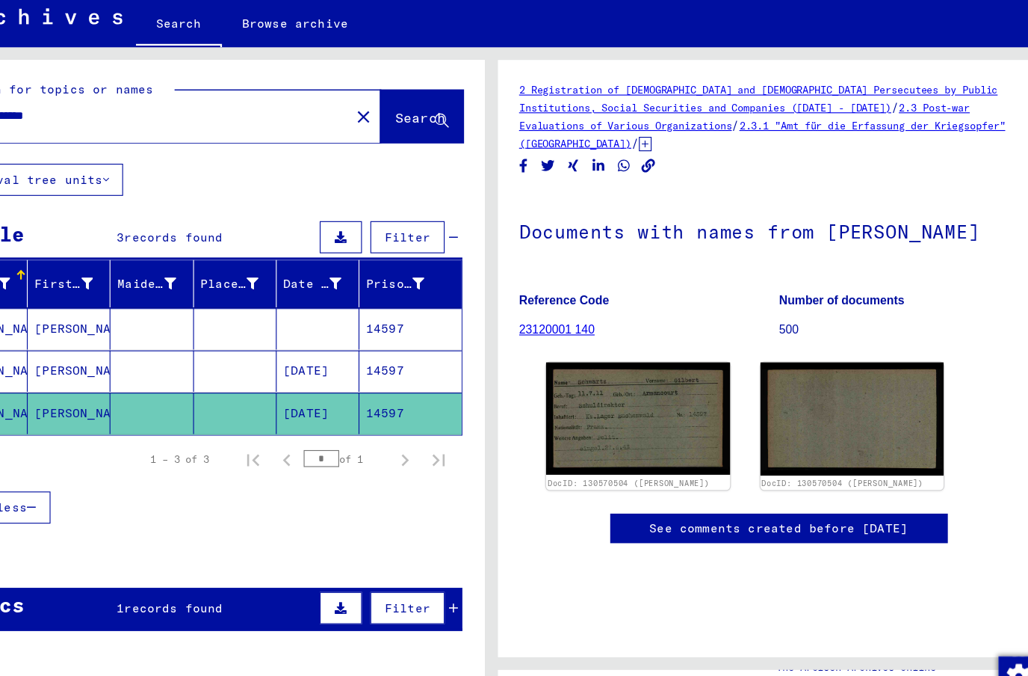
click at [585, 350] on img at bounding box center [644, 399] width 163 height 99
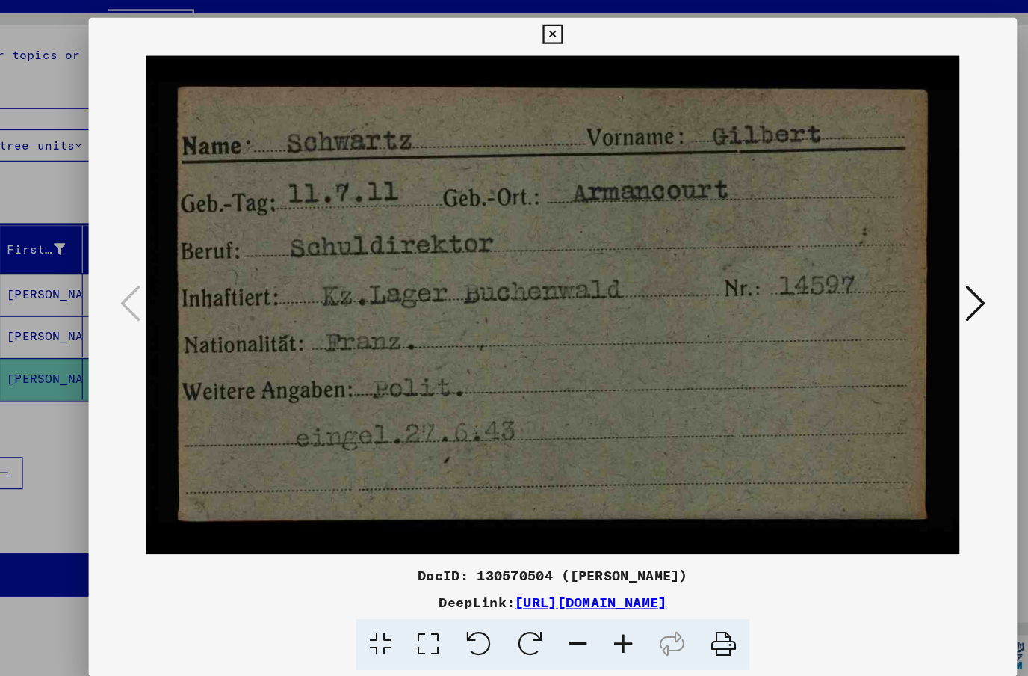
click at [879, 281] on icon at bounding box center [888, 299] width 18 height 36
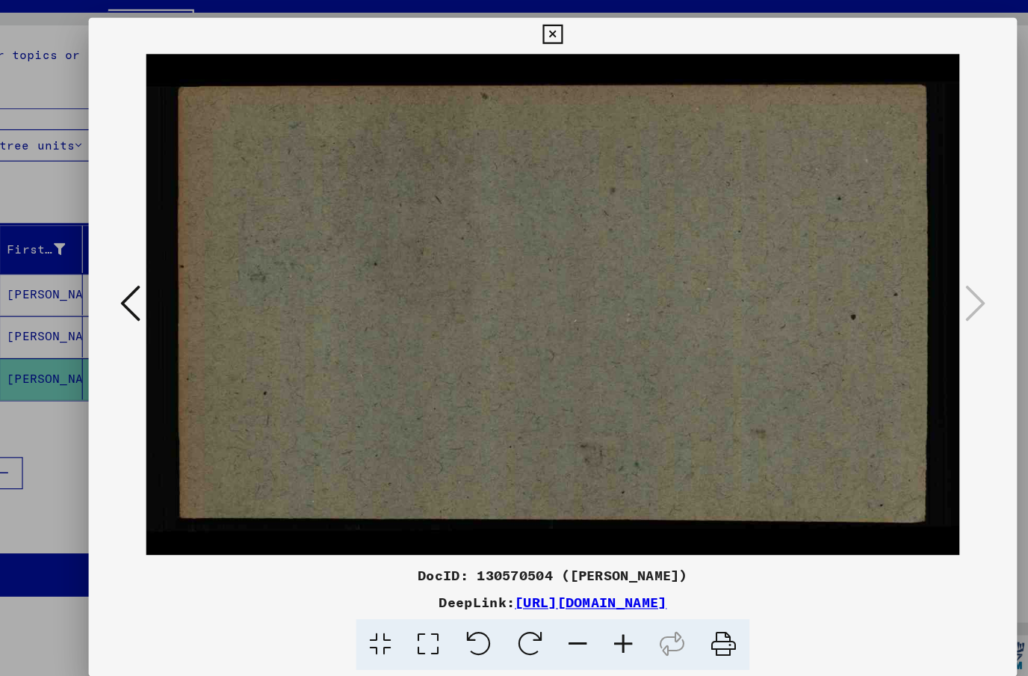
click at [132, 281] on icon at bounding box center [141, 299] width 18 height 36
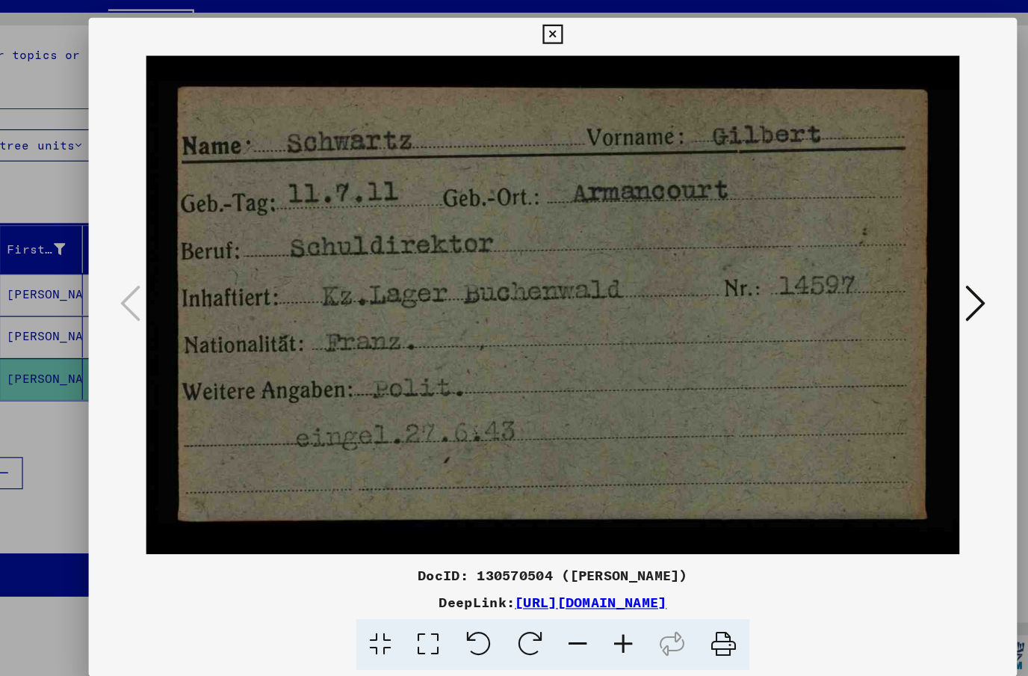
click at [522, 52] on icon at bounding box center [513, 61] width 17 height 18
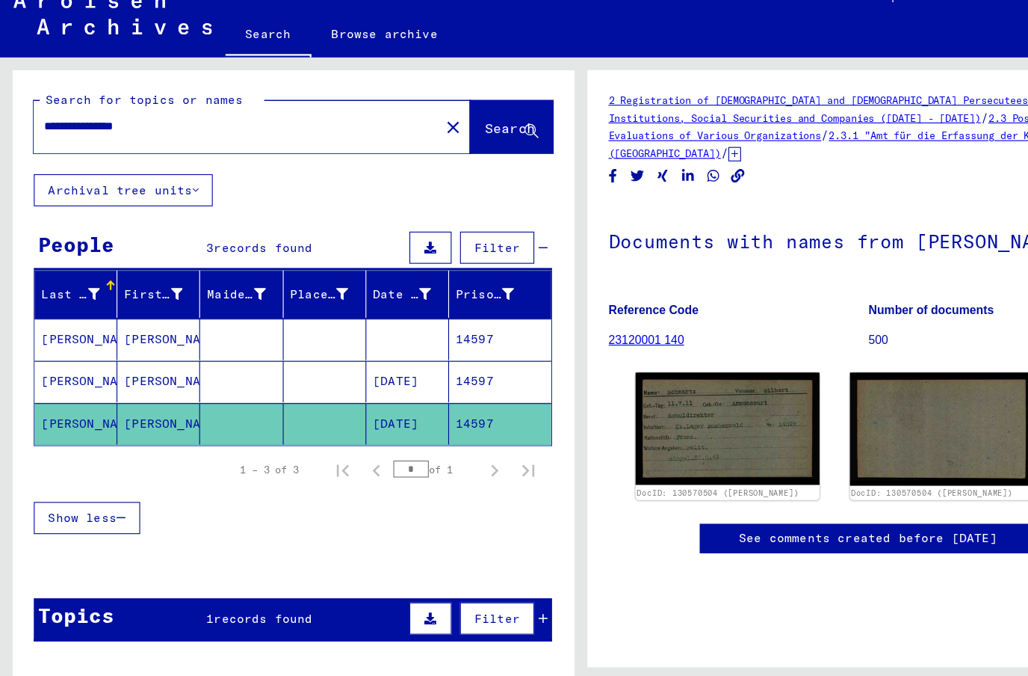
click at [70, 340] on mat-cell "[PERSON_NAME]" at bounding box center [67, 358] width 73 height 37
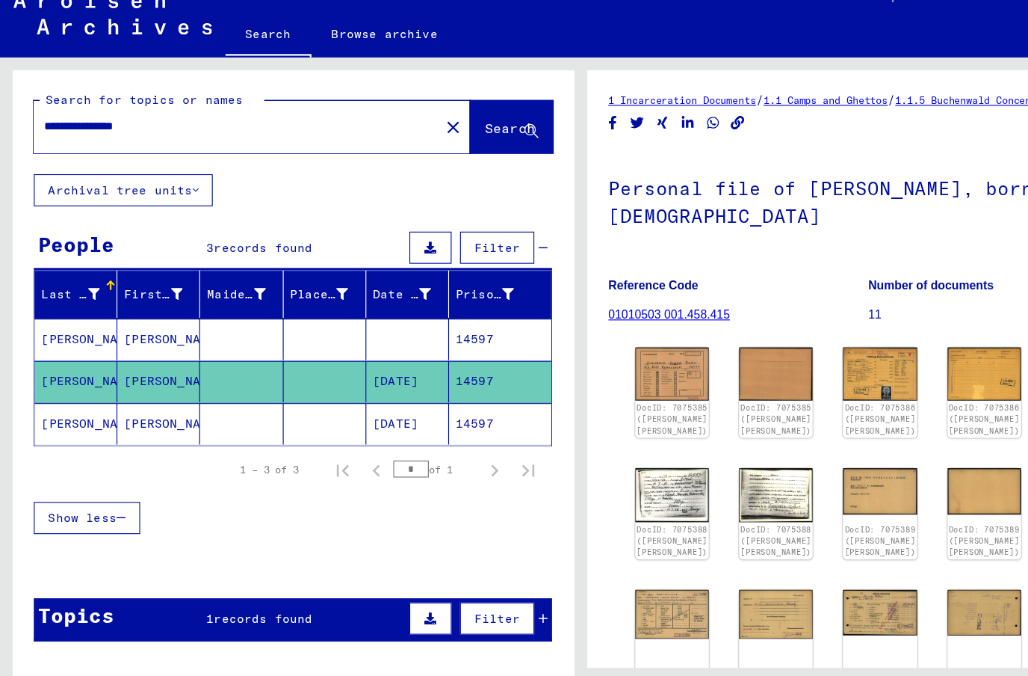
click at [587, 328] on img at bounding box center [595, 351] width 65 height 47
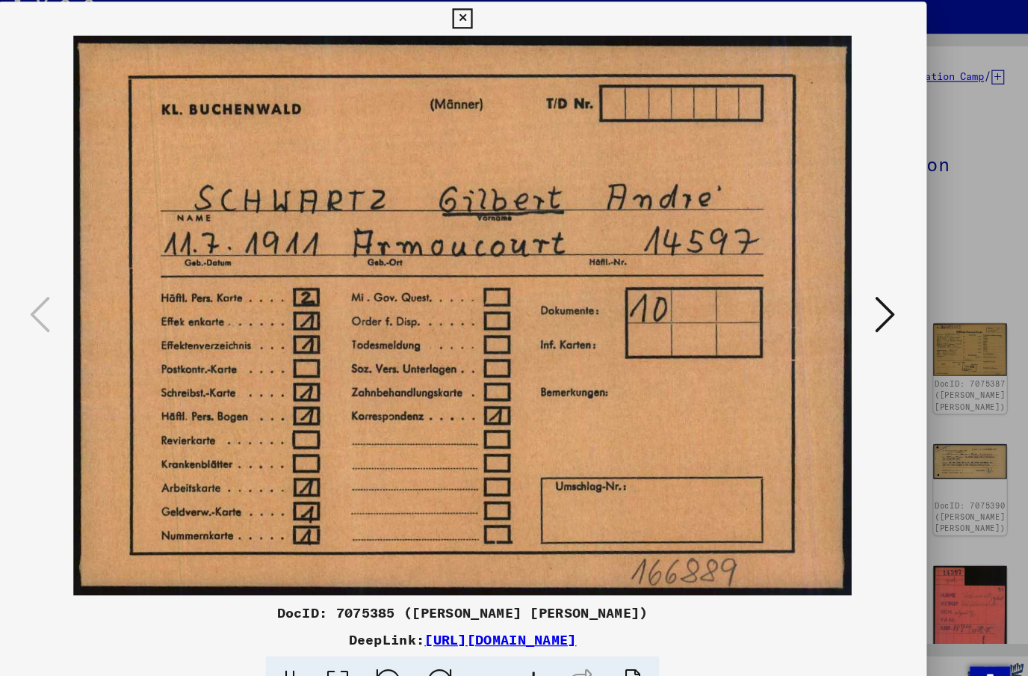
click at [522, 28] on icon at bounding box center [513, 37] width 17 height 18
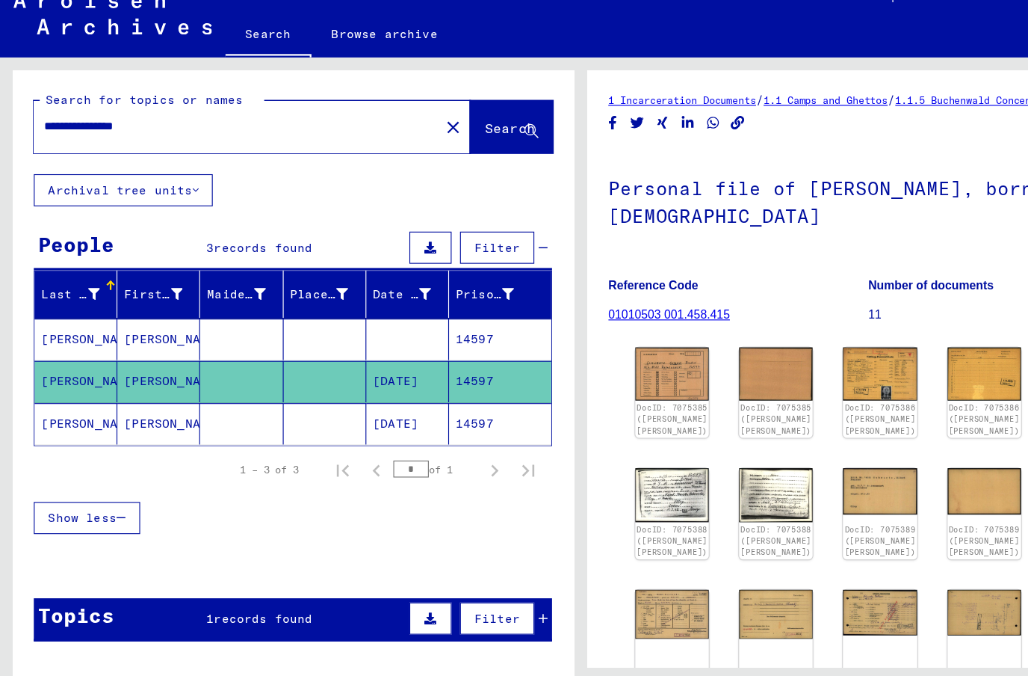
click at [655, 328] on img at bounding box center [687, 351] width 65 height 47
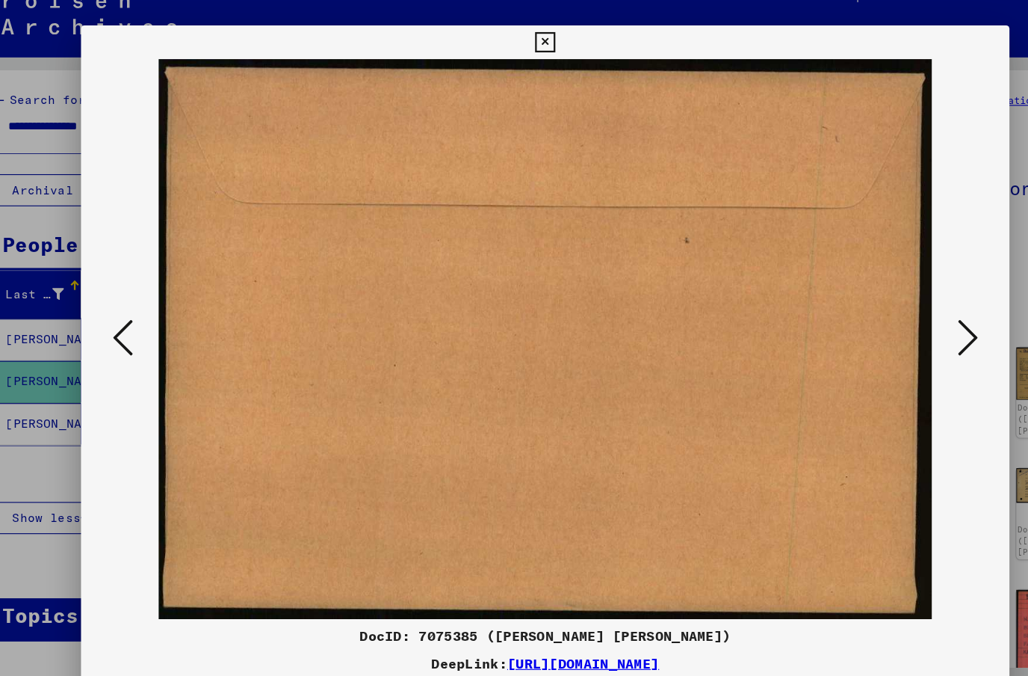
click at [522, 31] on icon at bounding box center [513, 37] width 17 height 18
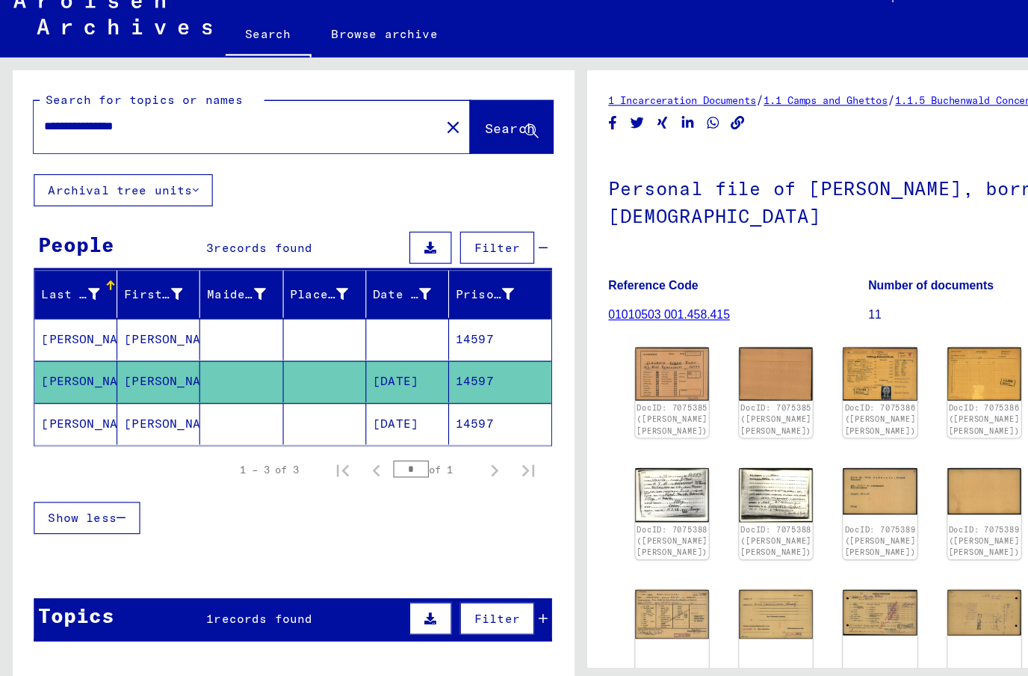
click at [747, 328] on img at bounding box center [779, 351] width 65 height 47
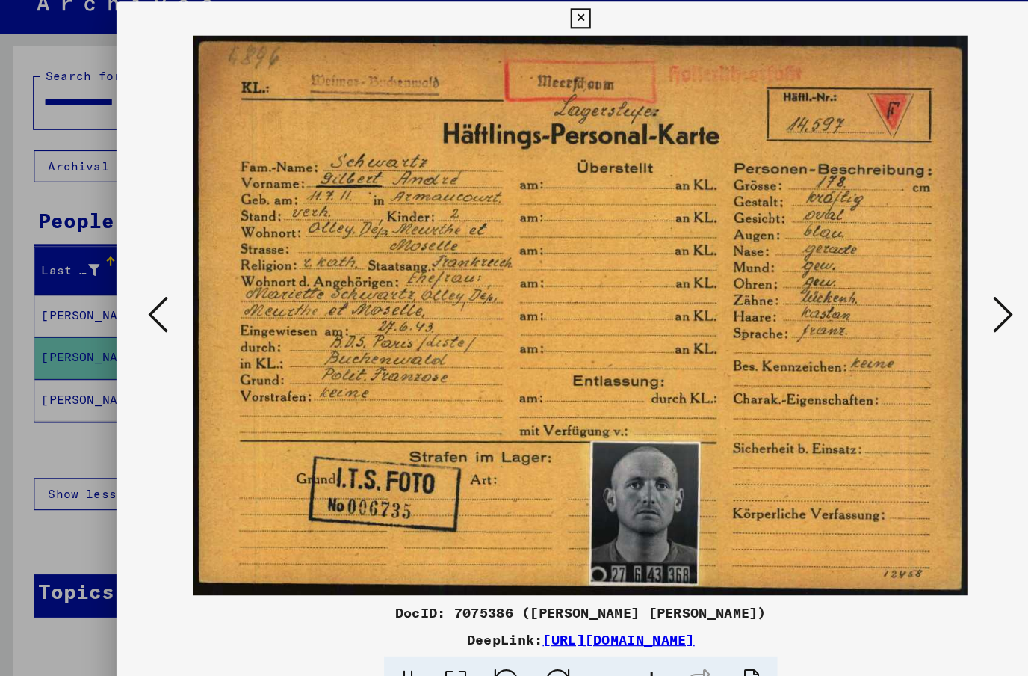
click at [138, 281] on icon at bounding box center [141, 299] width 18 height 36
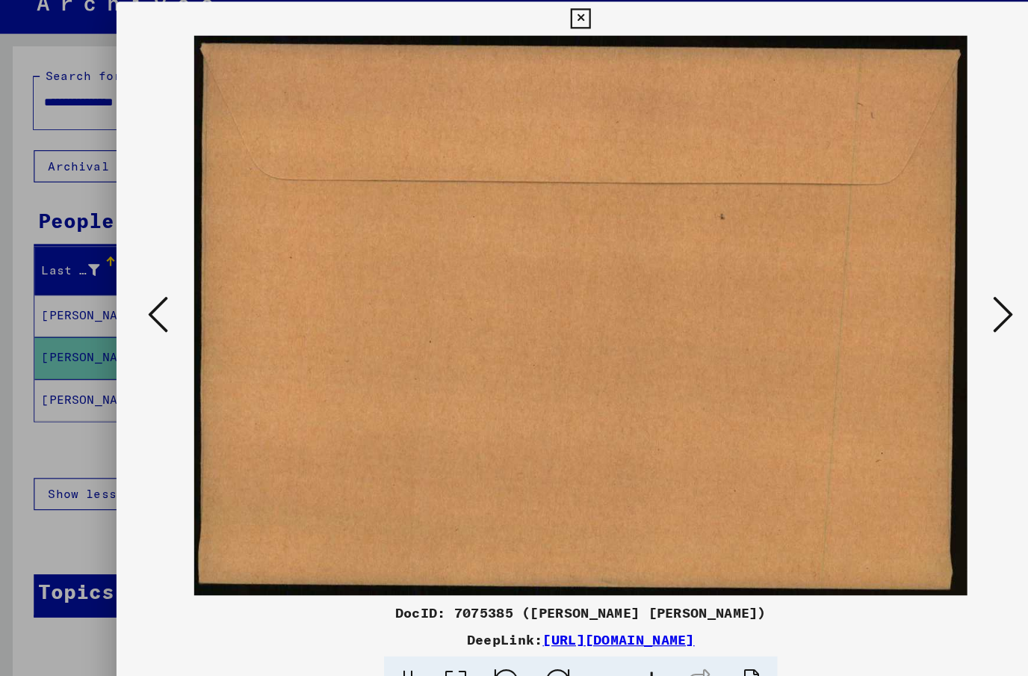
click at [138, 281] on icon at bounding box center [141, 299] width 18 height 36
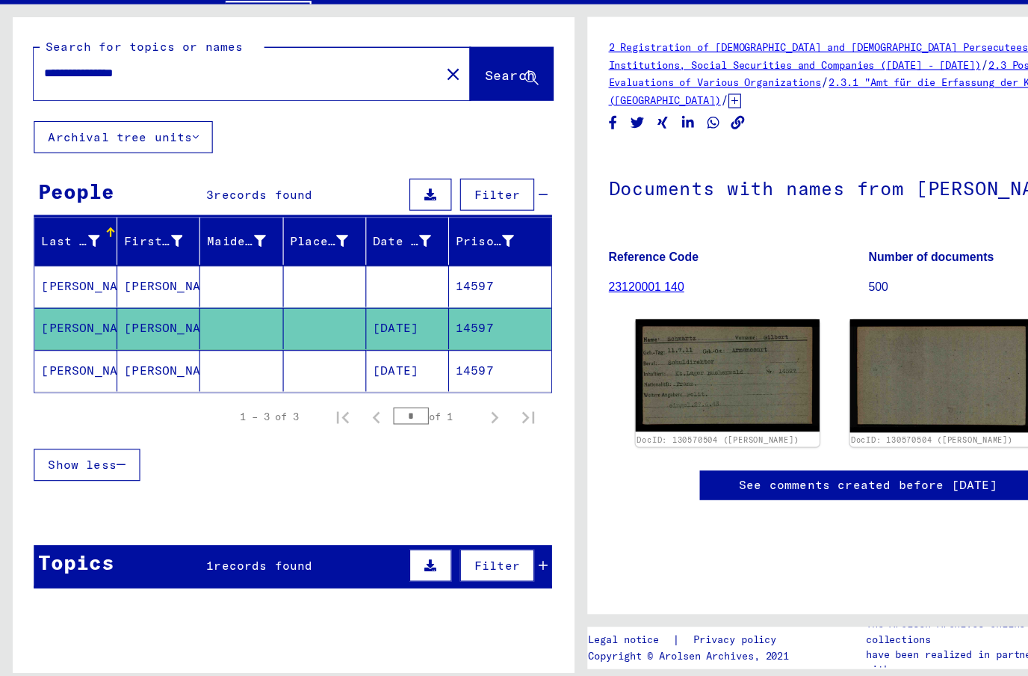
click at [136, 377] on mat-cell "[PERSON_NAME]" at bounding box center [140, 395] width 73 height 37
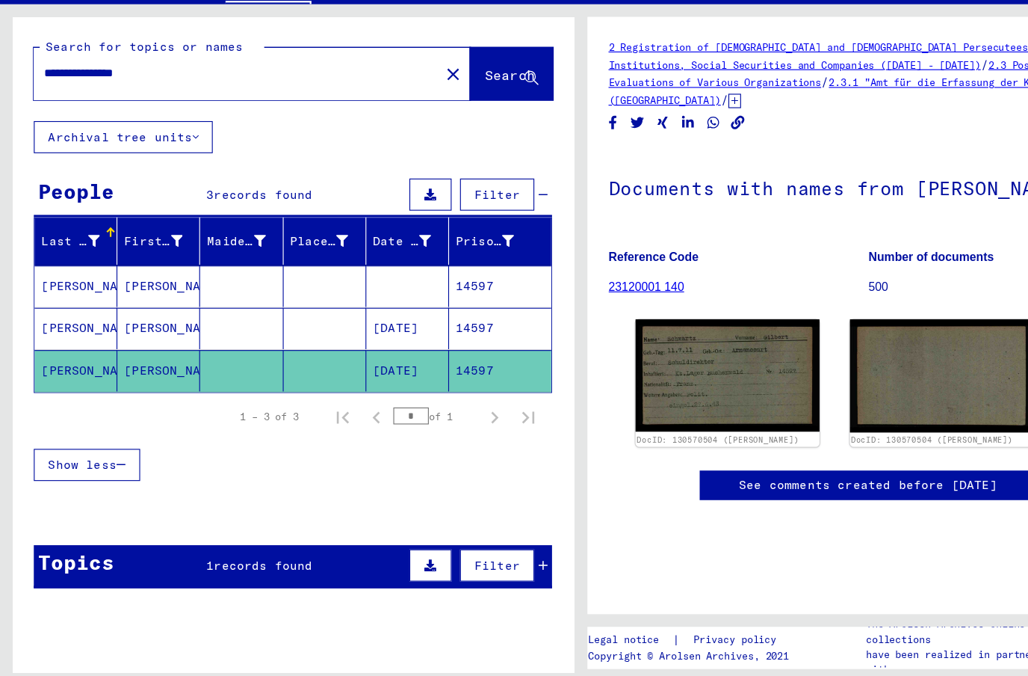
click at [130, 340] on mat-cell "[PERSON_NAME]" at bounding box center [140, 358] width 73 height 37
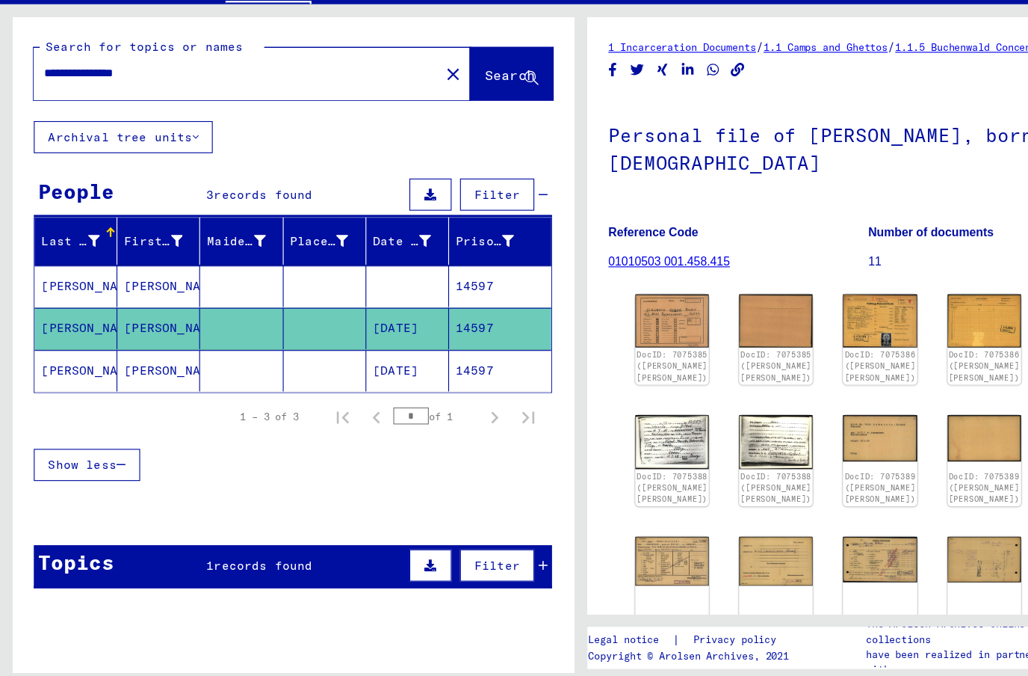
click at [839, 328] on img at bounding box center [871, 351] width 65 height 47
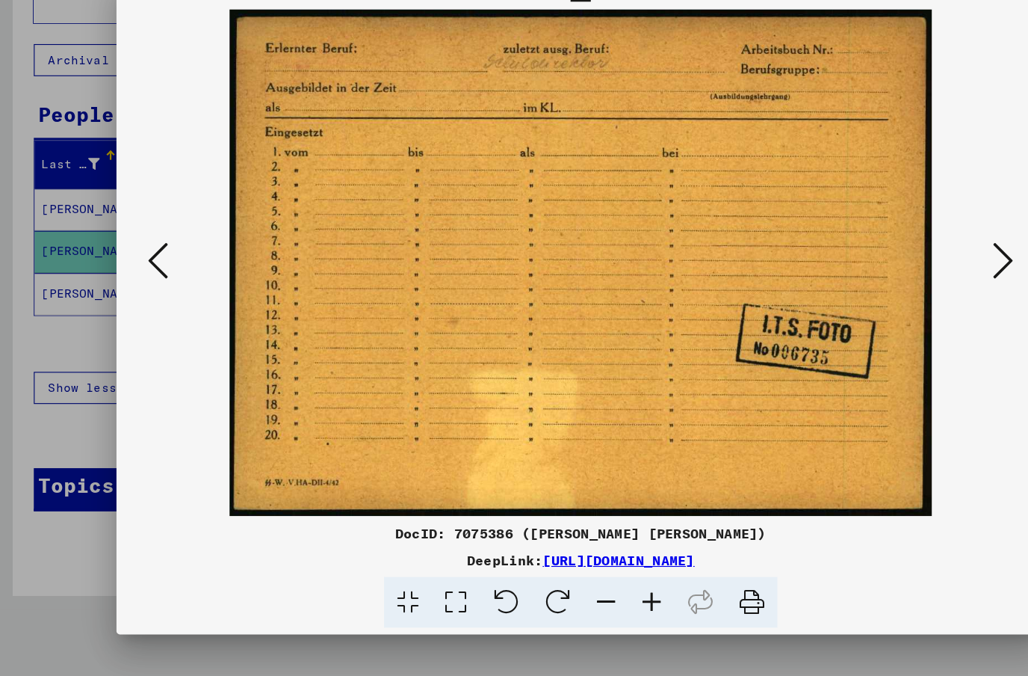
click at [877, 279] on button at bounding box center [887, 300] width 27 height 43
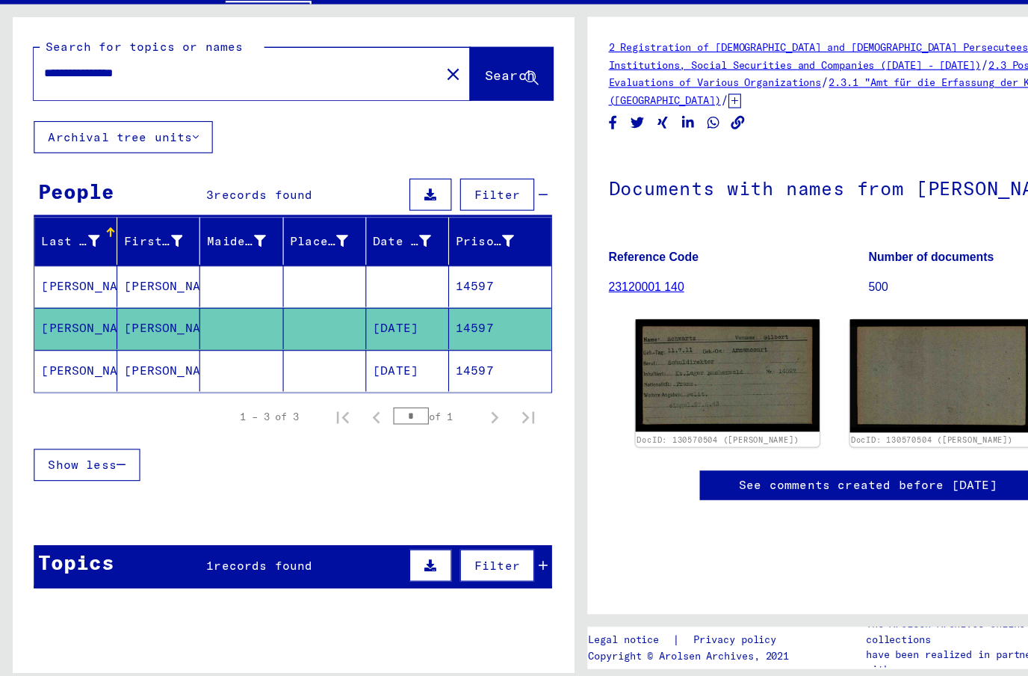
click at [144, 377] on mat-cell "[PERSON_NAME]" at bounding box center [140, 395] width 73 height 37
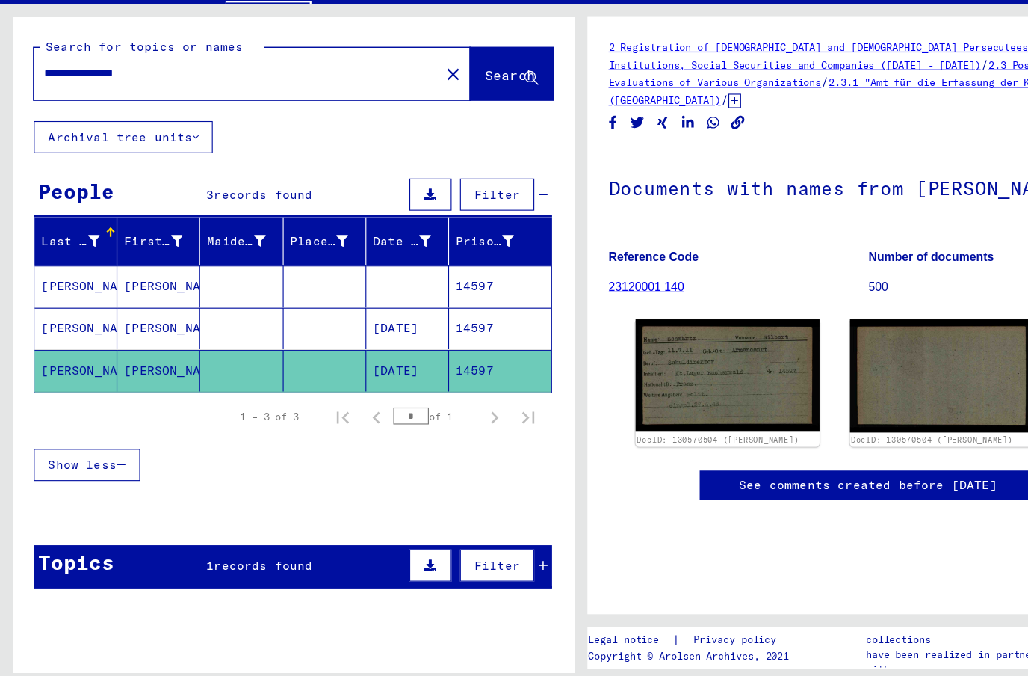
click at [206, 340] on mat-cell at bounding box center [213, 358] width 73 height 37
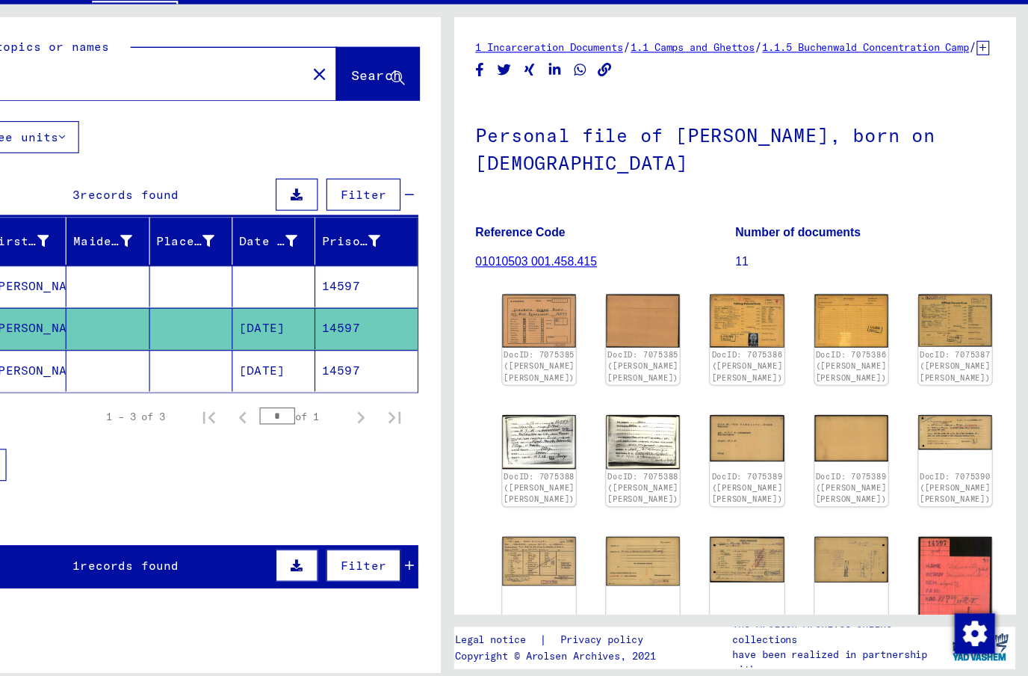
click at [563, 435] on img at bounding box center [595, 459] width 65 height 48
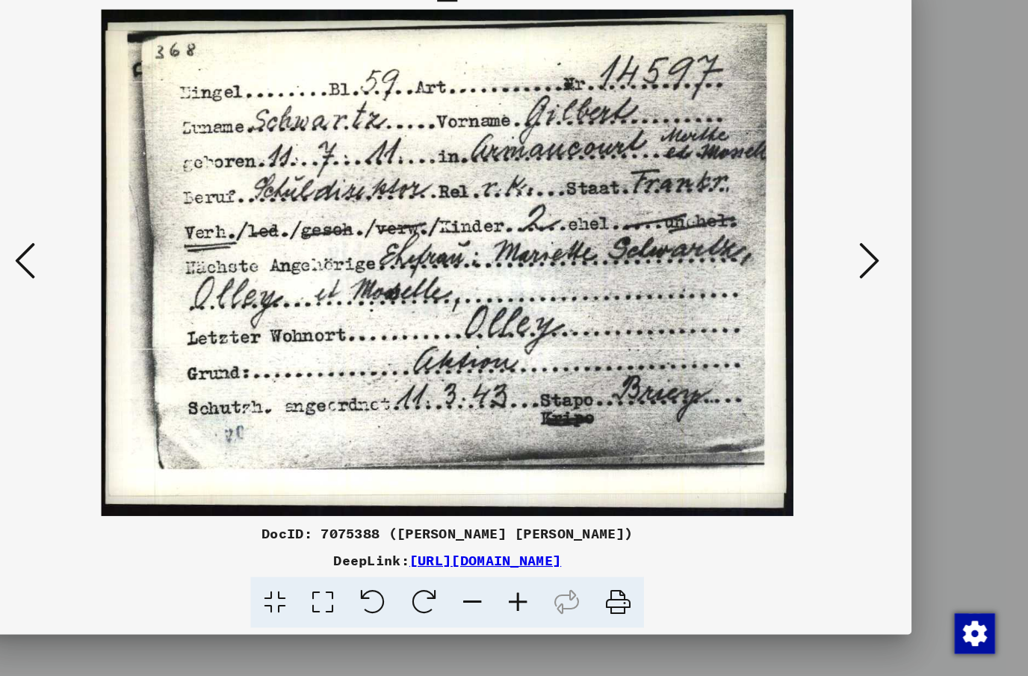
click at [879, 281] on icon at bounding box center [888, 299] width 18 height 36
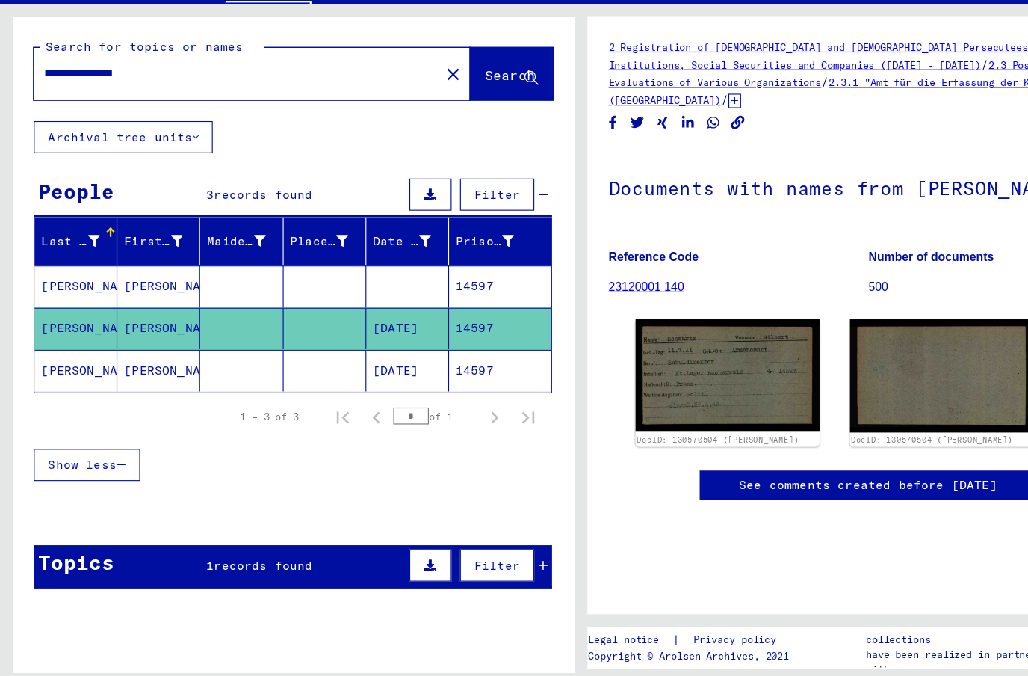
click at [217, 340] on mat-cell at bounding box center [213, 358] width 73 height 37
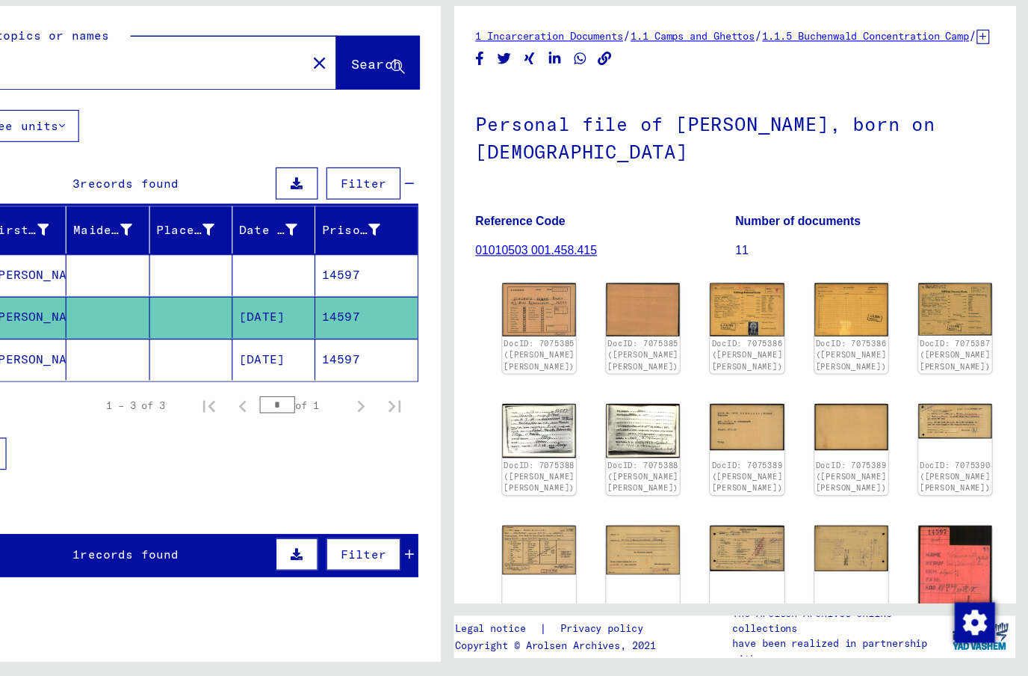
click at [747, 435] on img at bounding box center [779, 455] width 65 height 41
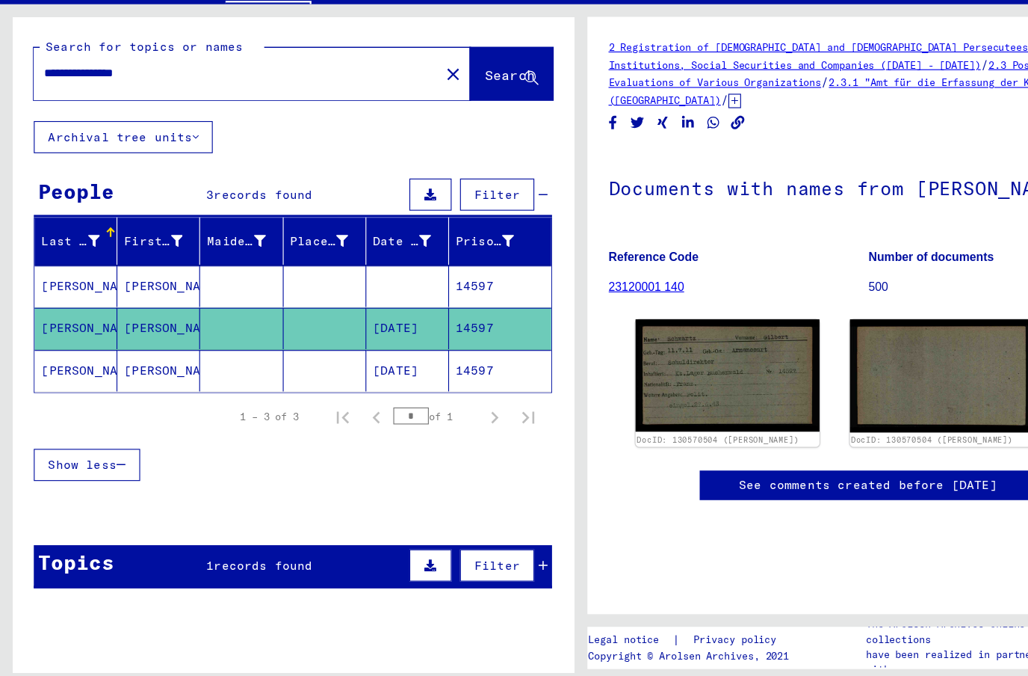
click at [282, 340] on mat-cell at bounding box center [287, 358] width 73 height 37
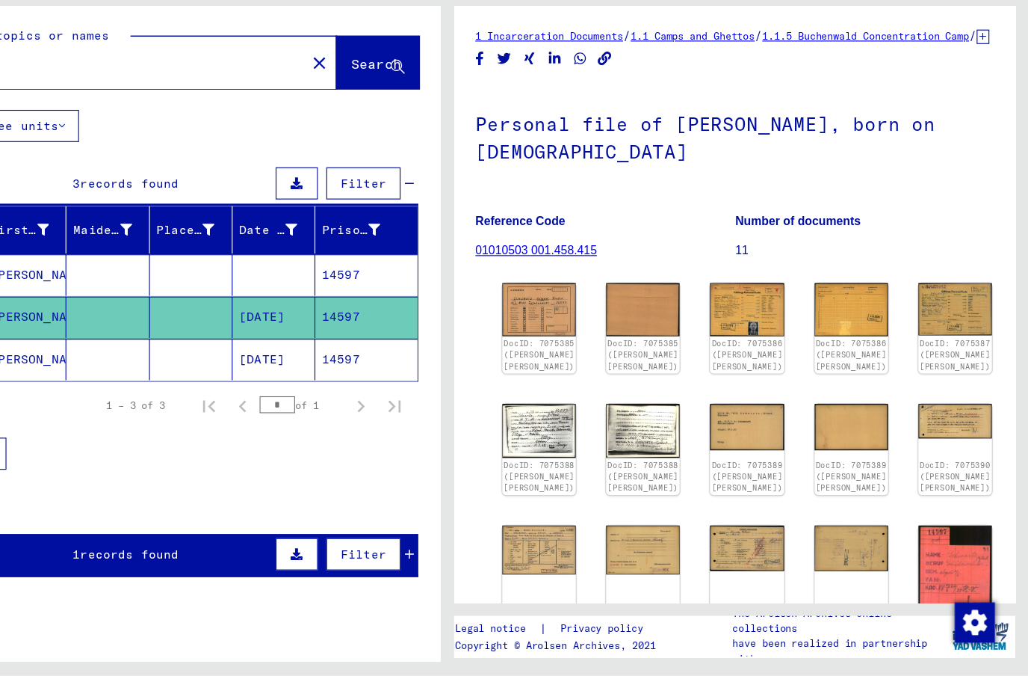
click at [931, 435] on img at bounding box center [963, 450] width 65 height 31
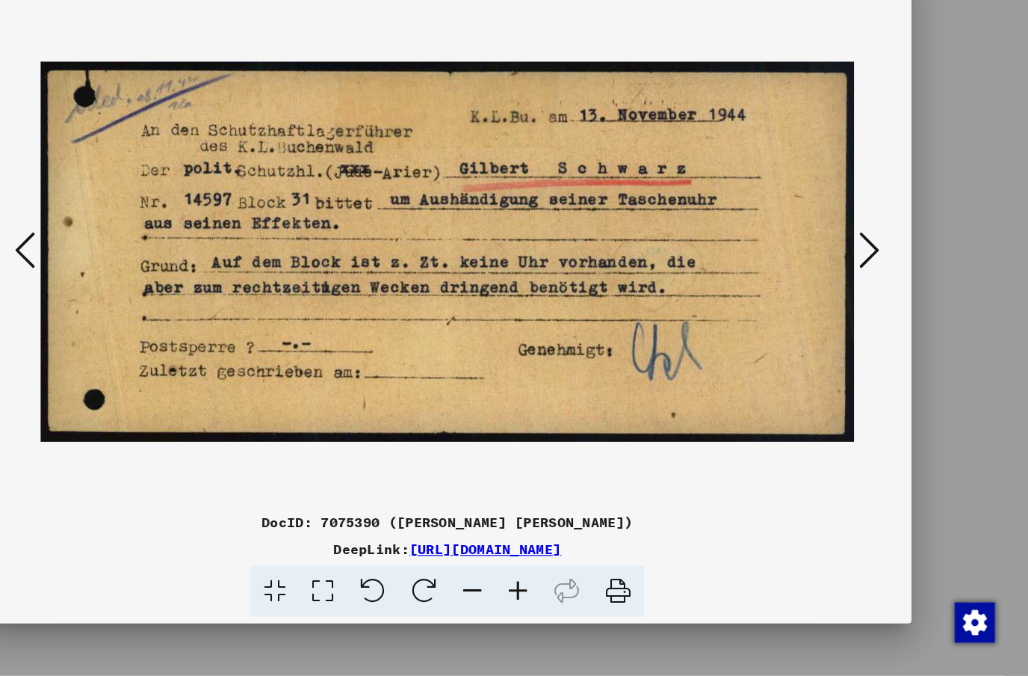
click at [874, 279] on button at bounding box center [887, 300] width 27 height 43
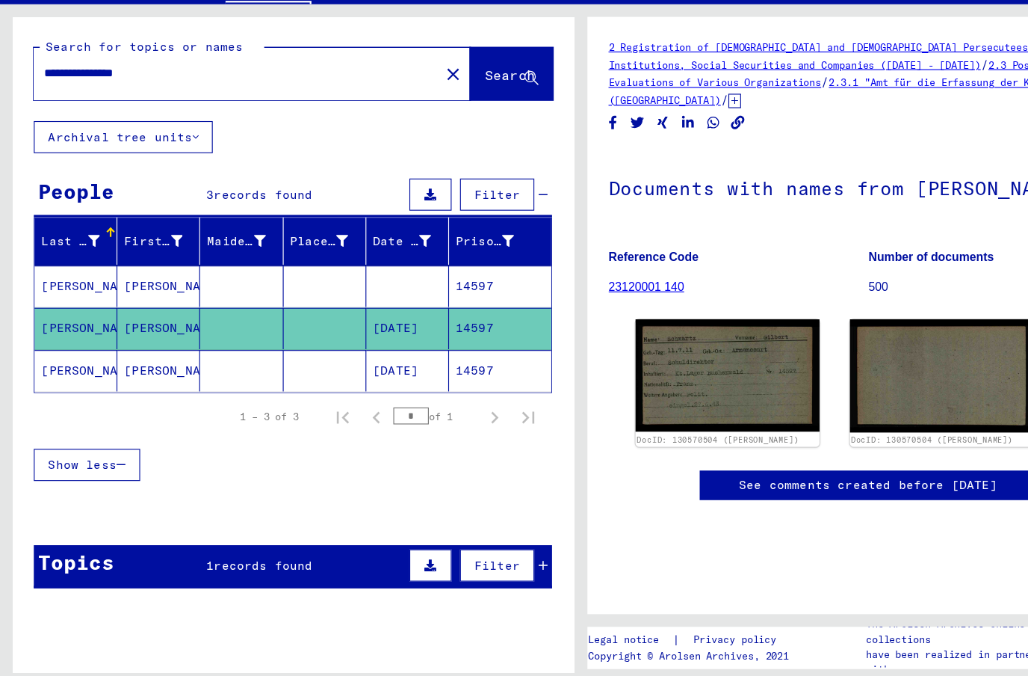
click at [303, 340] on mat-cell at bounding box center [287, 358] width 73 height 37
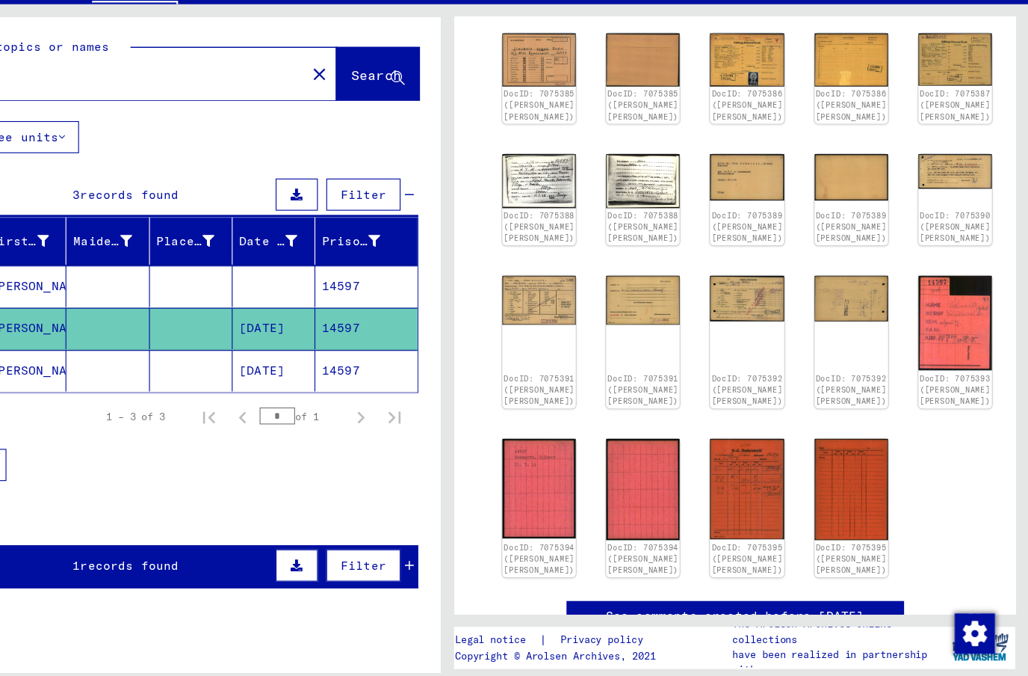
scroll to position [233, 0]
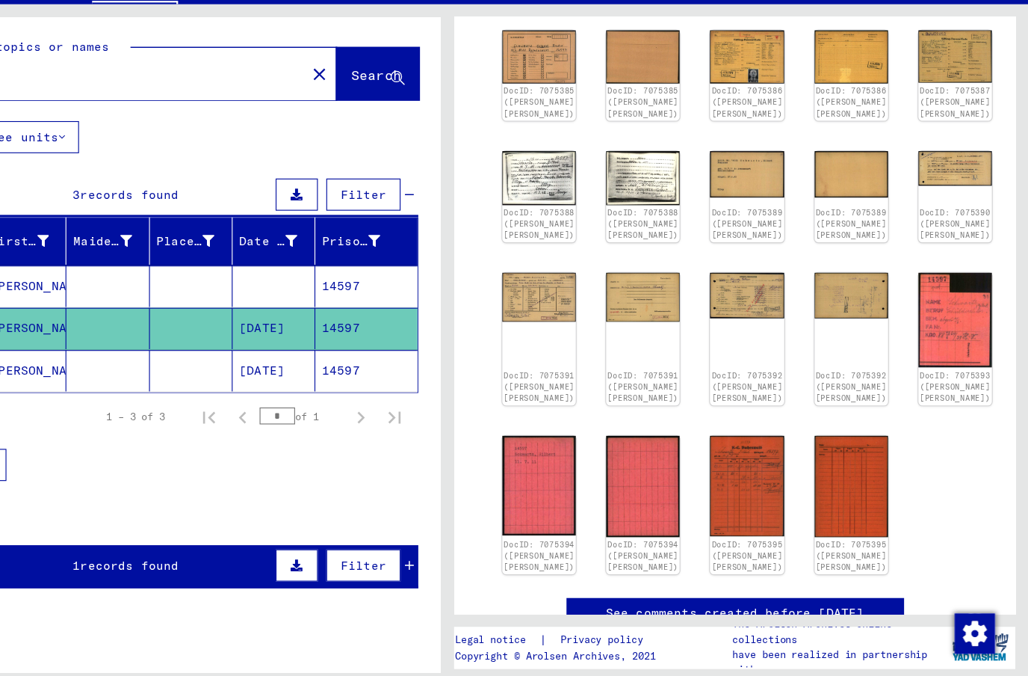
click at [563, 309] on img at bounding box center [595, 330] width 65 height 43
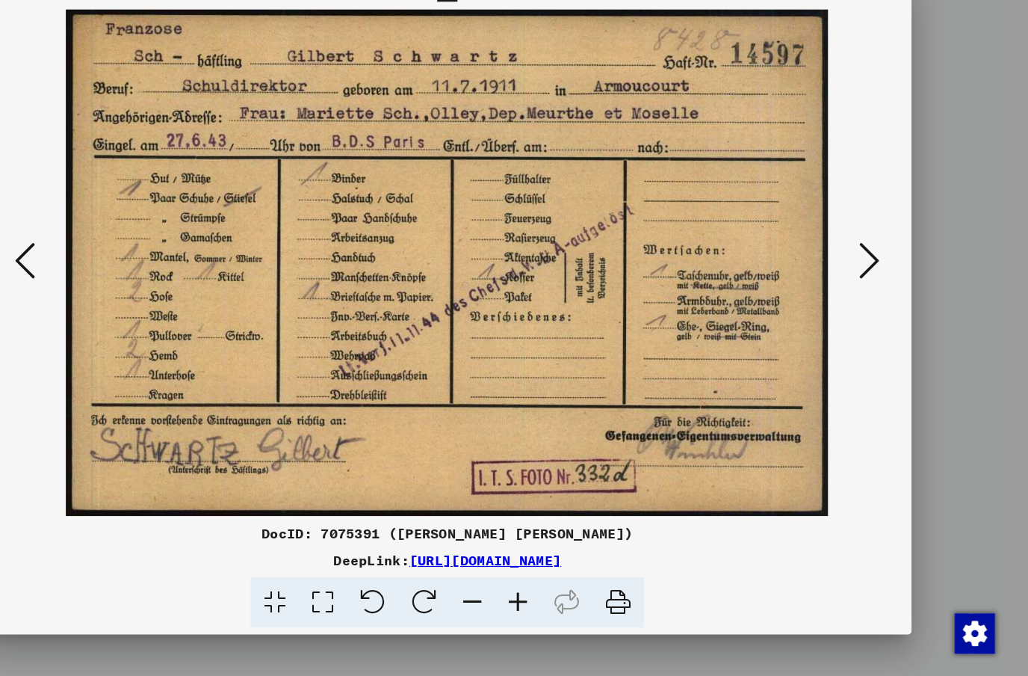
click at [879, 281] on icon at bounding box center [888, 299] width 18 height 36
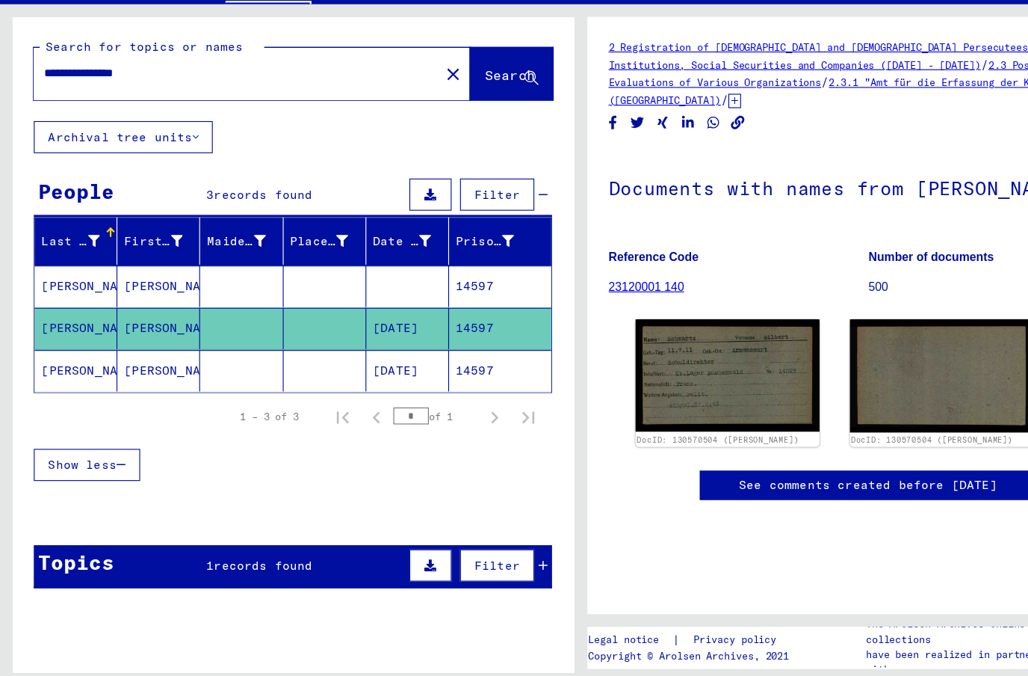
click at [307, 340] on mat-cell at bounding box center [287, 358] width 73 height 37
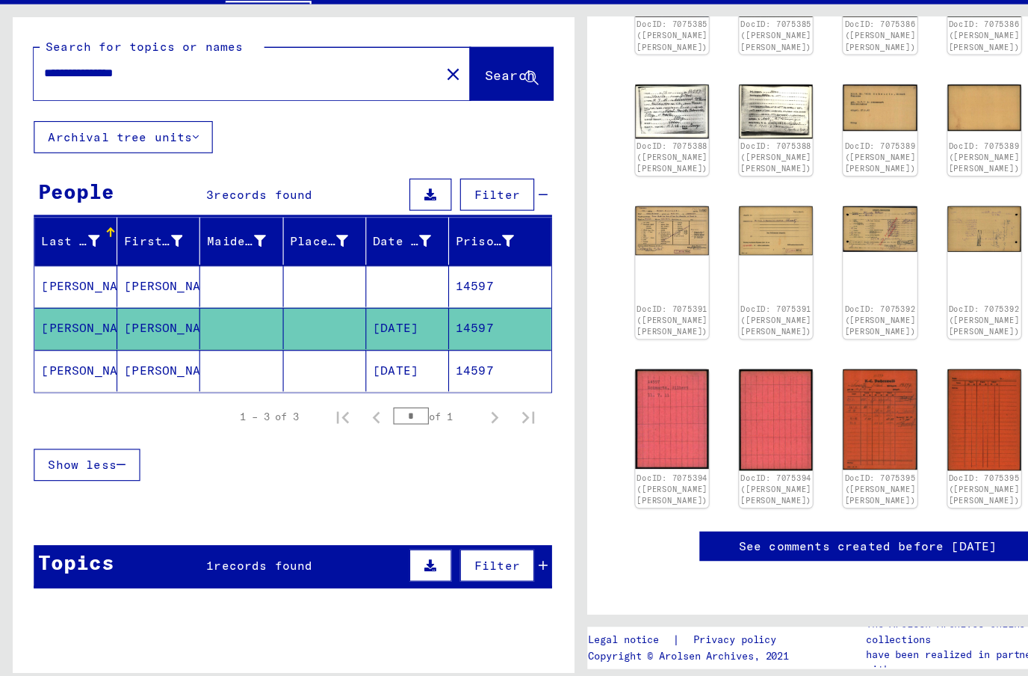
scroll to position [291, 0]
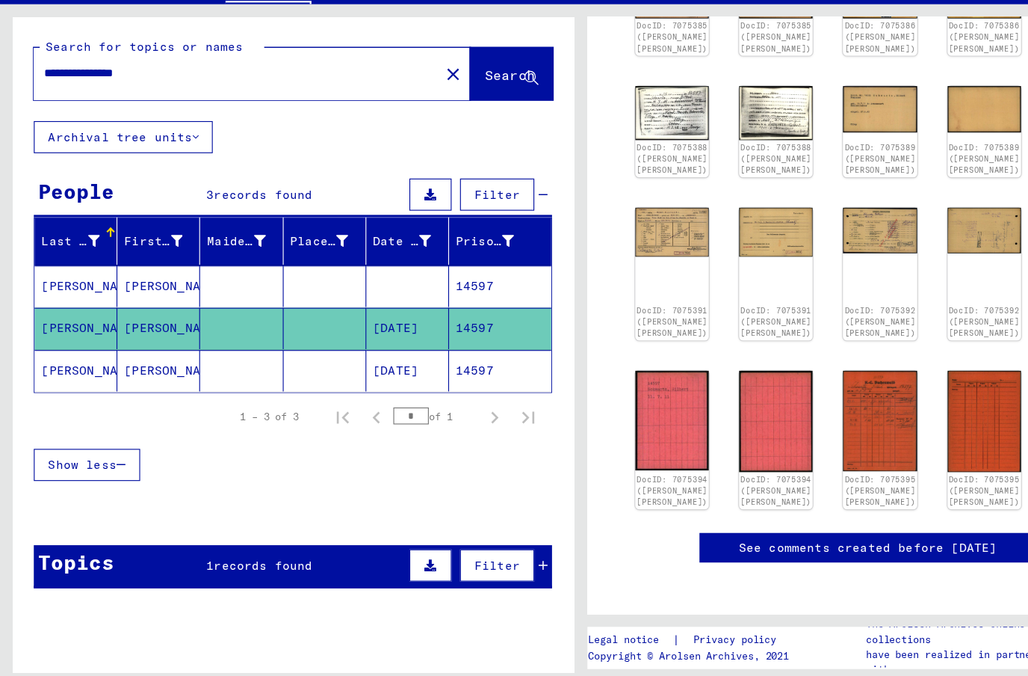
click at [931, 252] on img at bounding box center [963, 294] width 65 height 84
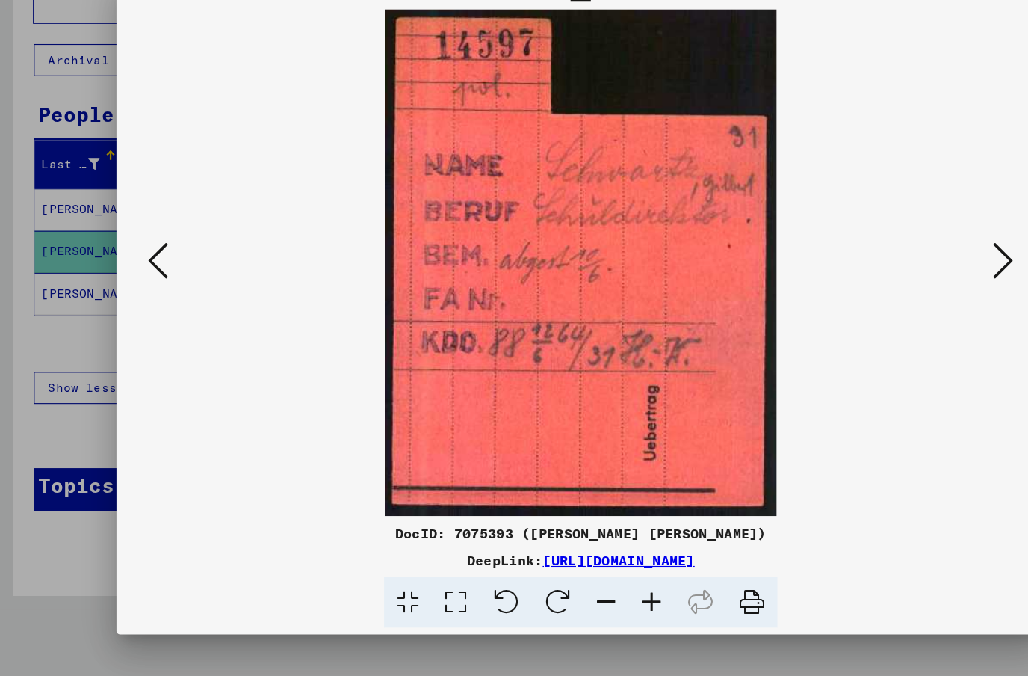
click at [144, 281] on icon at bounding box center [141, 299] width 18 height 36
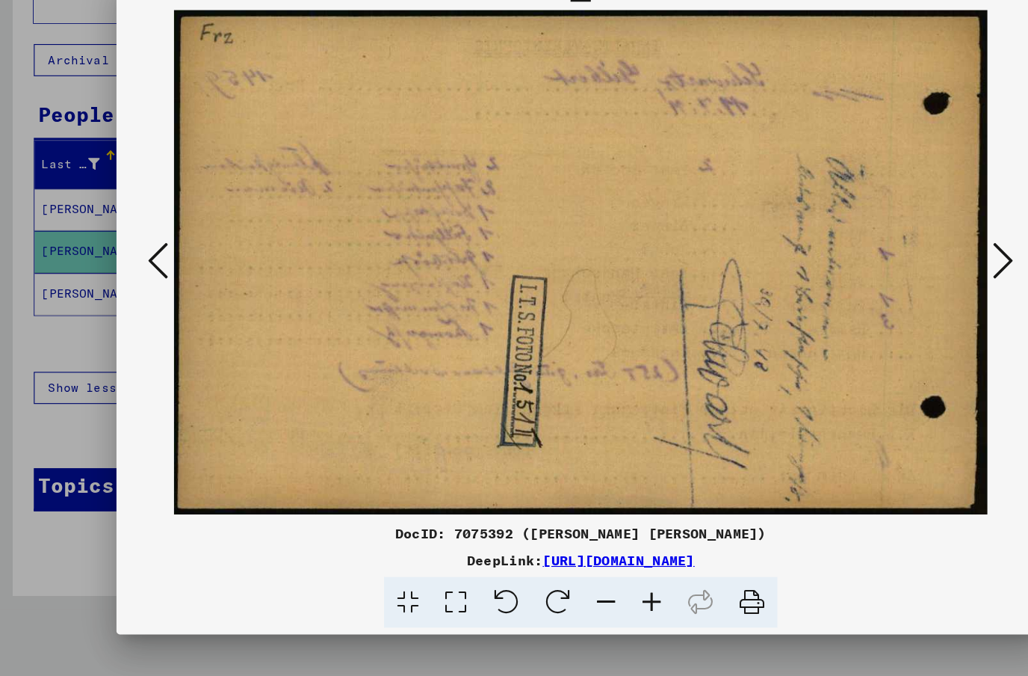
click at [145, 281] on icon at bounding box center [141, 299] width 18 height 36
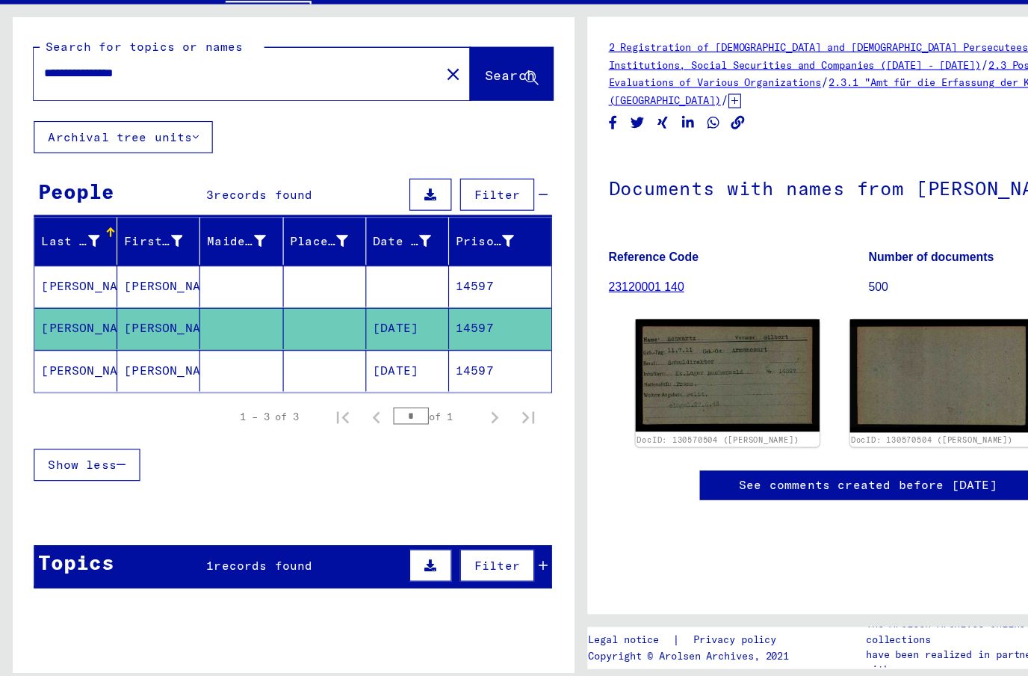
click at [255, 340] on mat-cell at bounding box center [287, 358] width 73 height 37
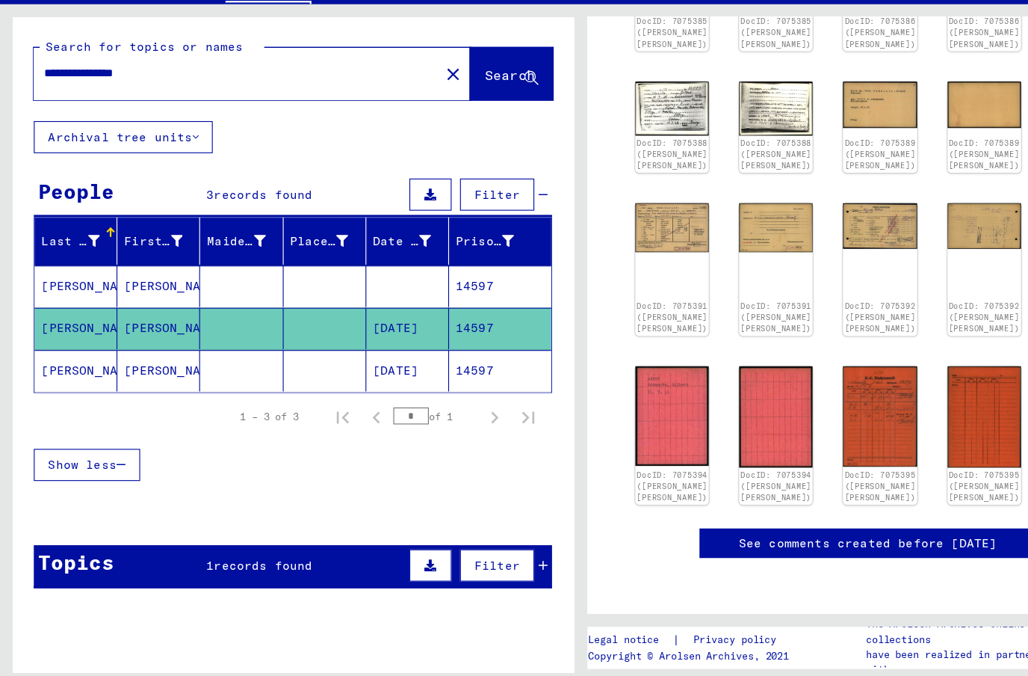
scroll to position [366, 0]
click at [747, 392] on img at bounding box center [779, 436] width 65 height 89
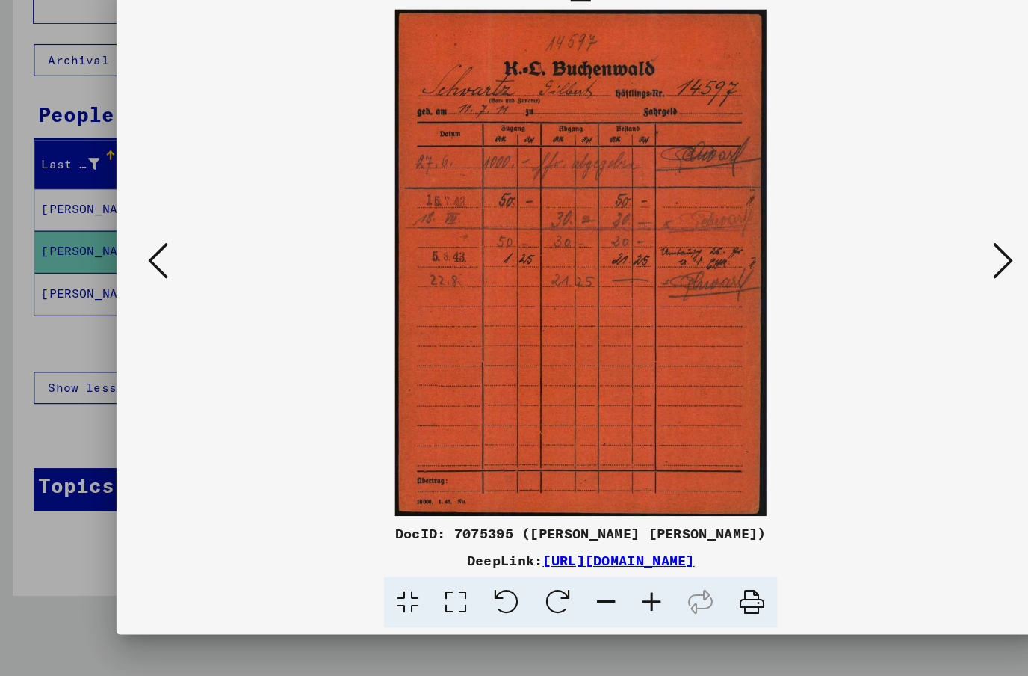
click at [146, 281] on icon at bounding box center [141, 299] width 18 height 36
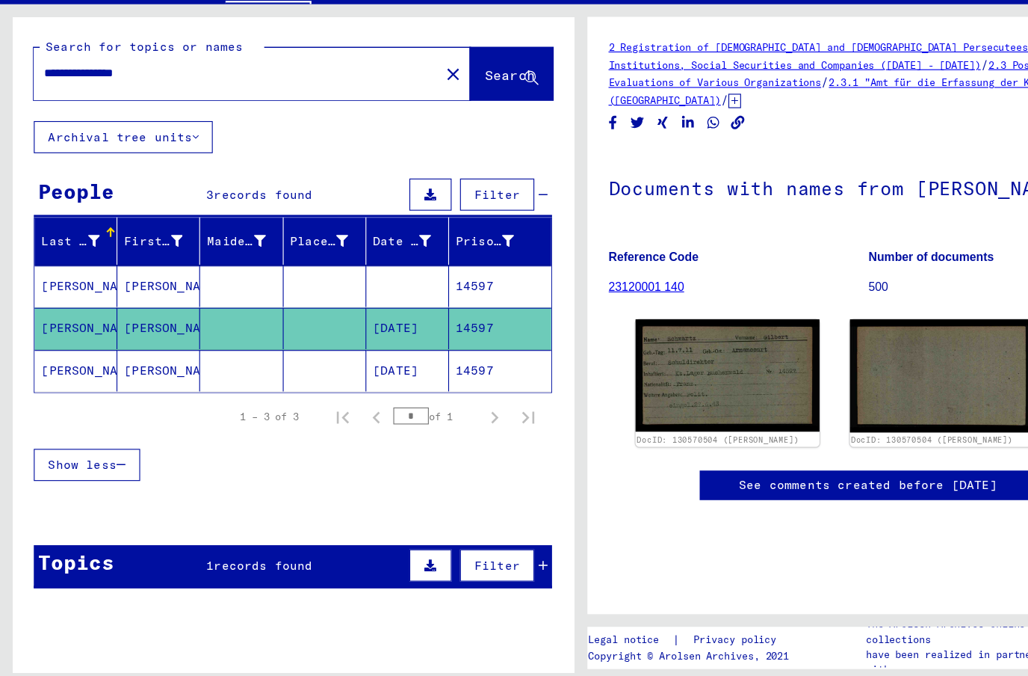
click at [164, 125] on input "**********" at bounding box center [210, 133] width 342 height 16
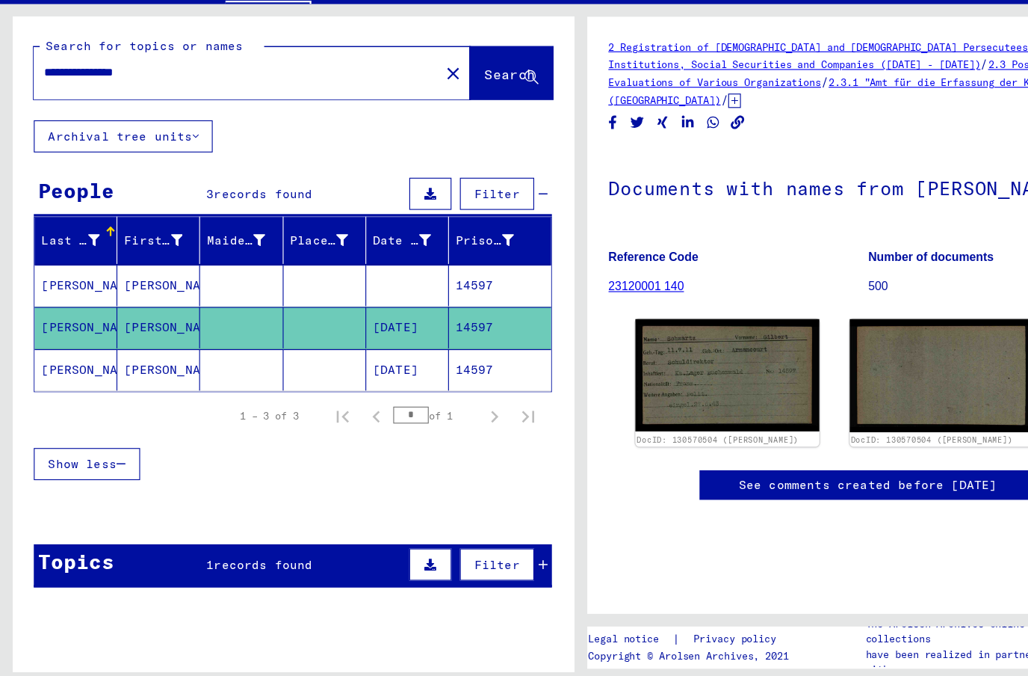
click at [392, 125] on mat-icon "close" at bounding box center [401, 134] width 18 height 18
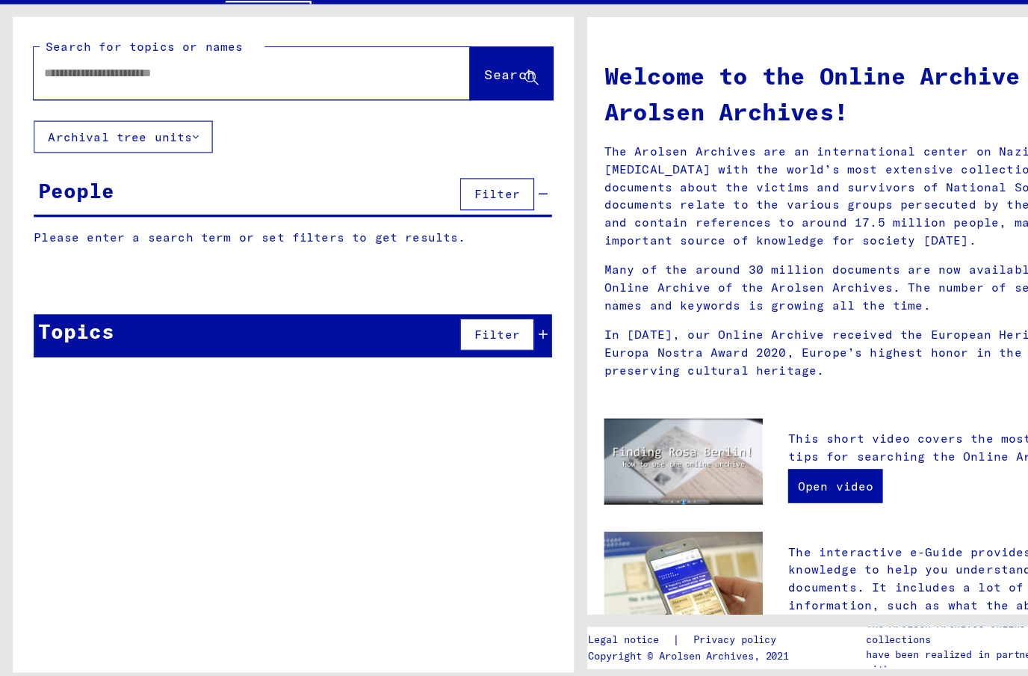
click at [62, 125] on input "text" at bounding box center [205, 133] width 333 height 16
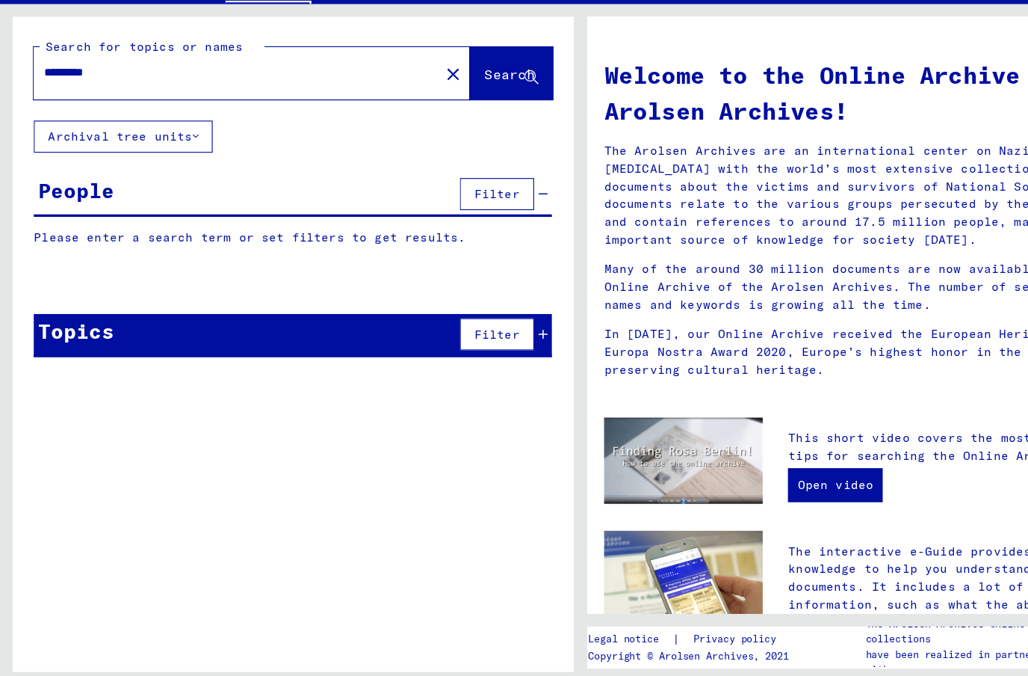
type input "*********"
click at [442, 126] on span "Search" at bounding box center [451, 133] width 45 height 15
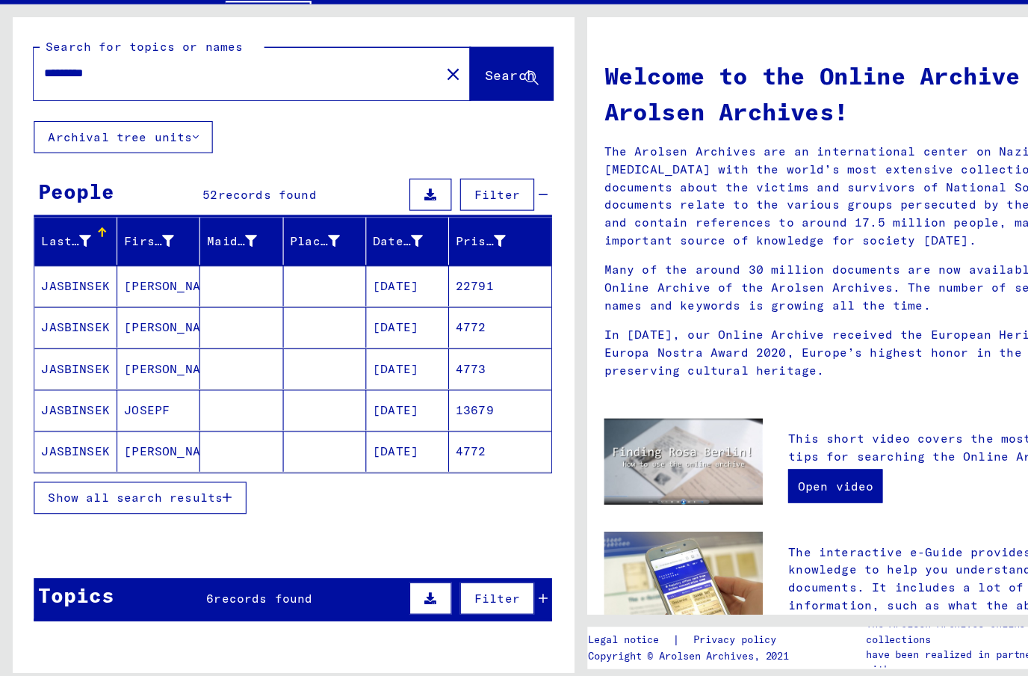
click at [135, 376] on mat-cell "[PERSON_NAME]" at bounding box center [140, 394] width 73 height 36
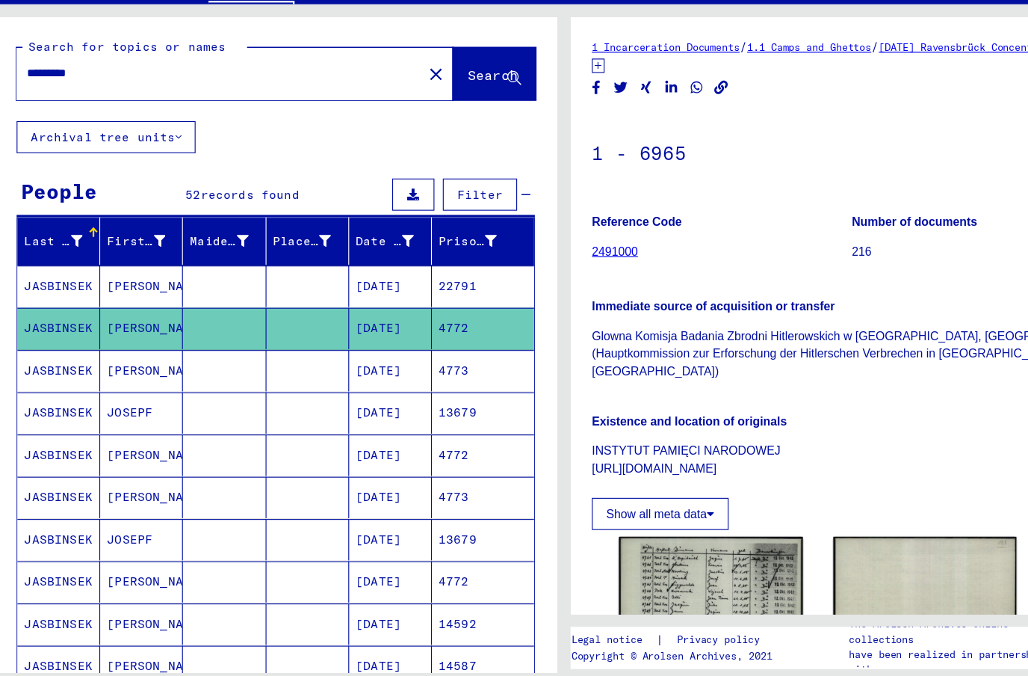
click at [640, 543] on img at bounding box center [644, 657] width 163 height 229
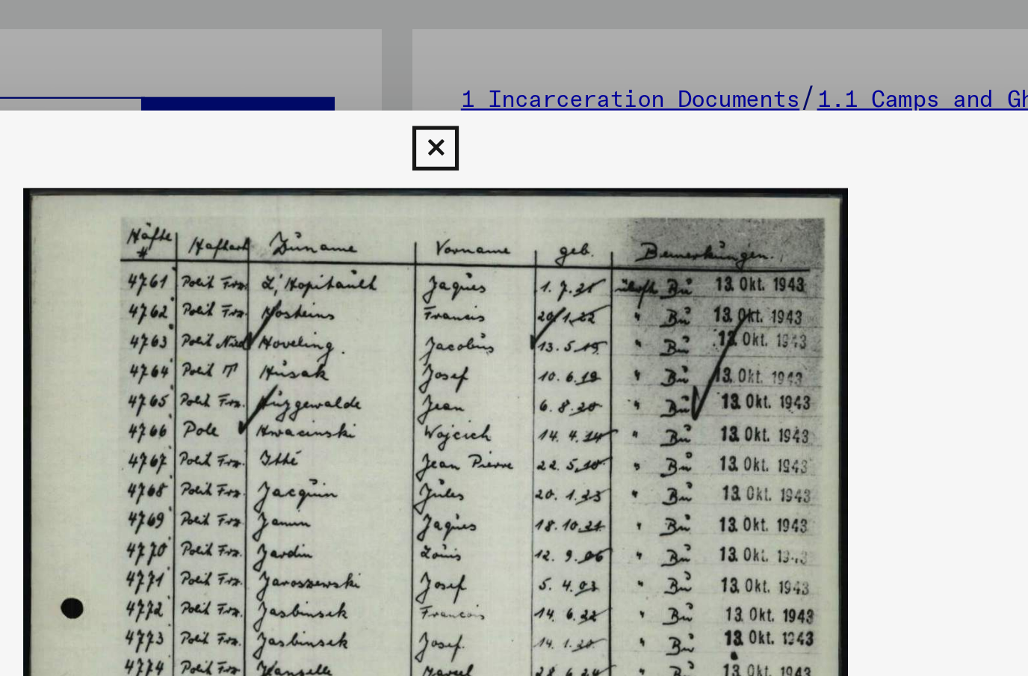
click at [247, 194] on img at bounding box center [514, 300] width 721 height 448
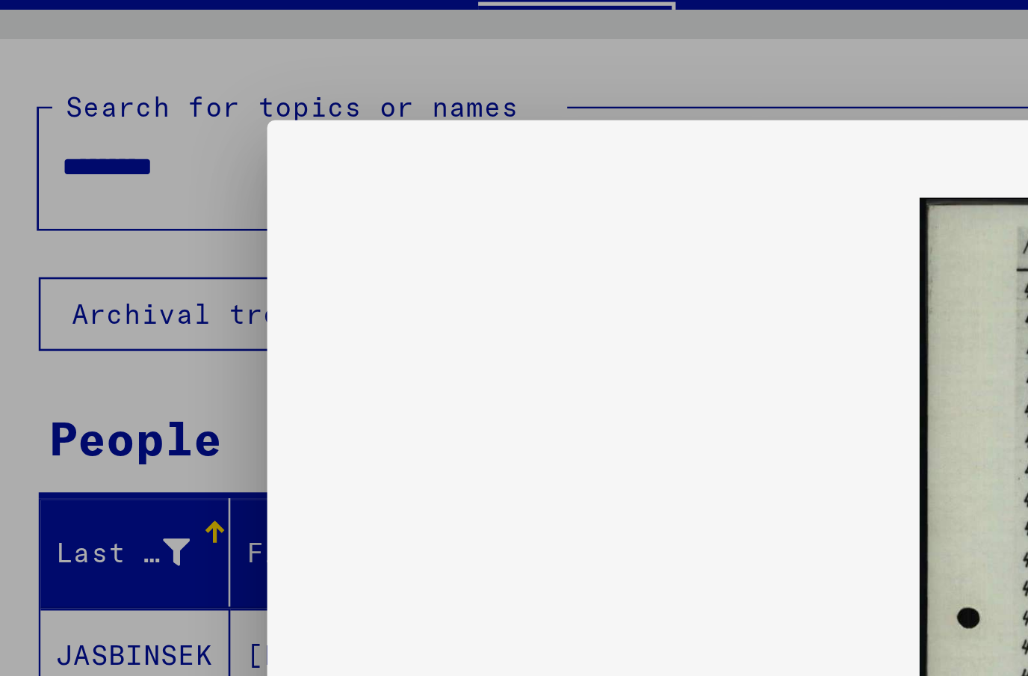
click at [367, 33] on div at bounding box center [514, 338] width 1028 height 676
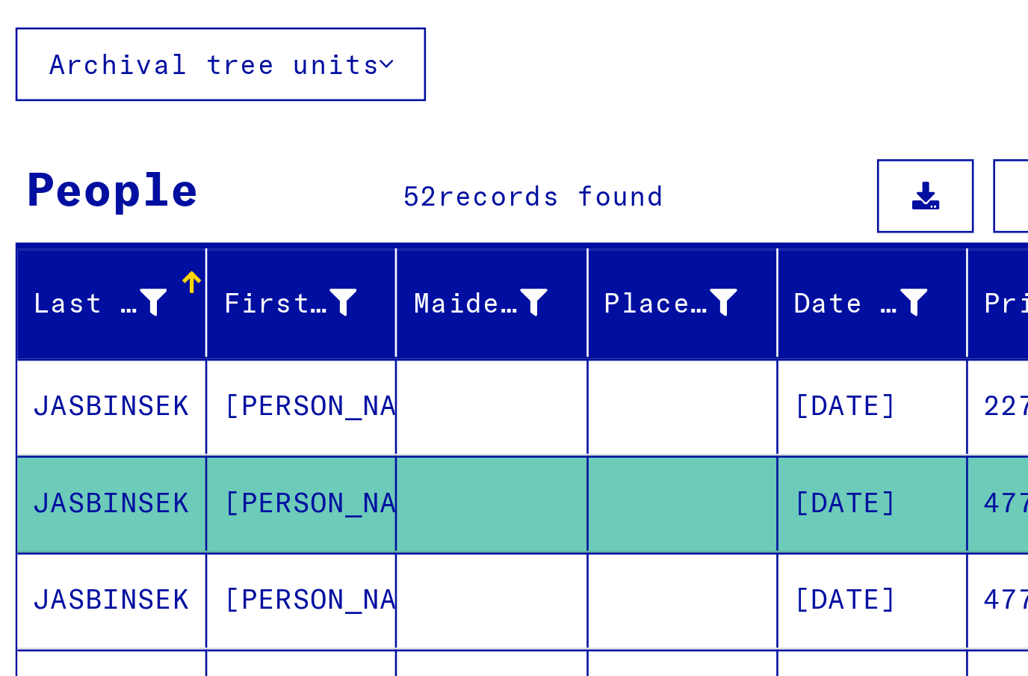
click at [345, 340] on mat-cell "[DATE]" at bounding box center [360, 358] width 73 height 37
click at [324, 340] on mat-cell "[DATE]" at bounding box center [360, 358] width 73 height 37
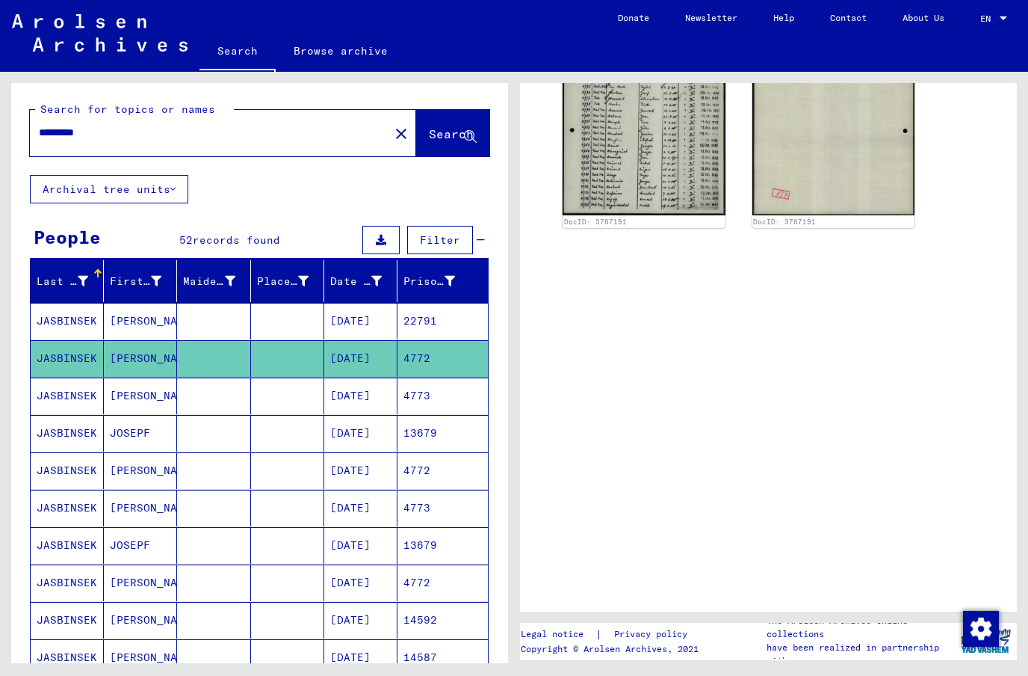
click at [374, 377] on mat-cell "[DATE]" at bounding box center [360, 395] width 73 height 37
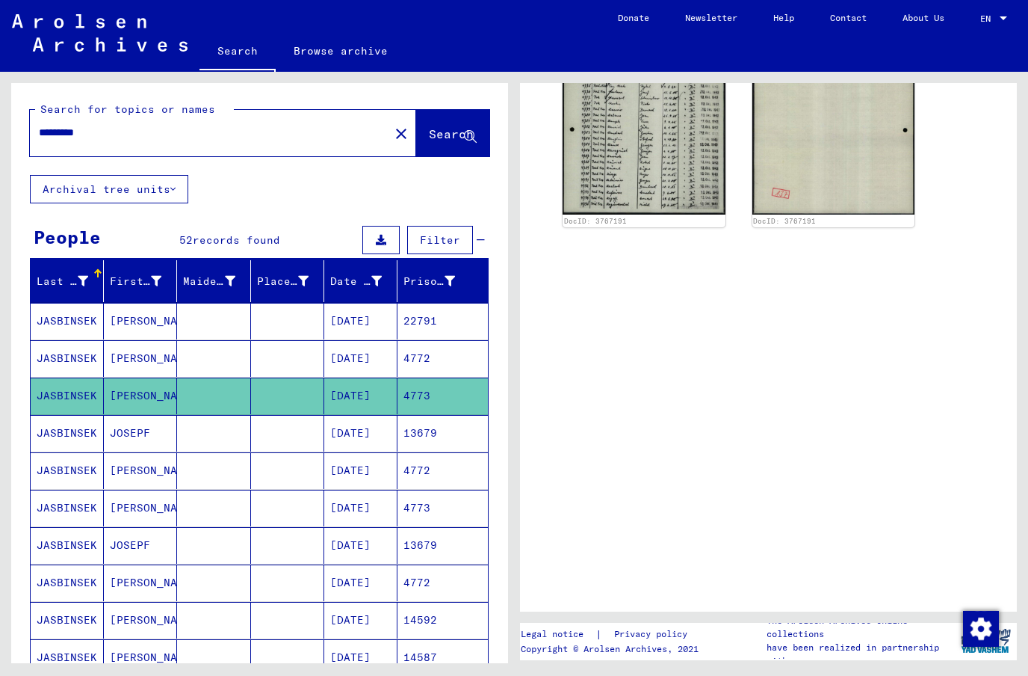
click at [426, 377] on mat-cell "4773" at bounding box center [443, 395] width 90 height 37
click at [370, 377] on mat-cell "[DATE]" at bounding box center [360, 395] width 73 height 37
